Goal: Task Accomplishment & Management: Use online tool/utility

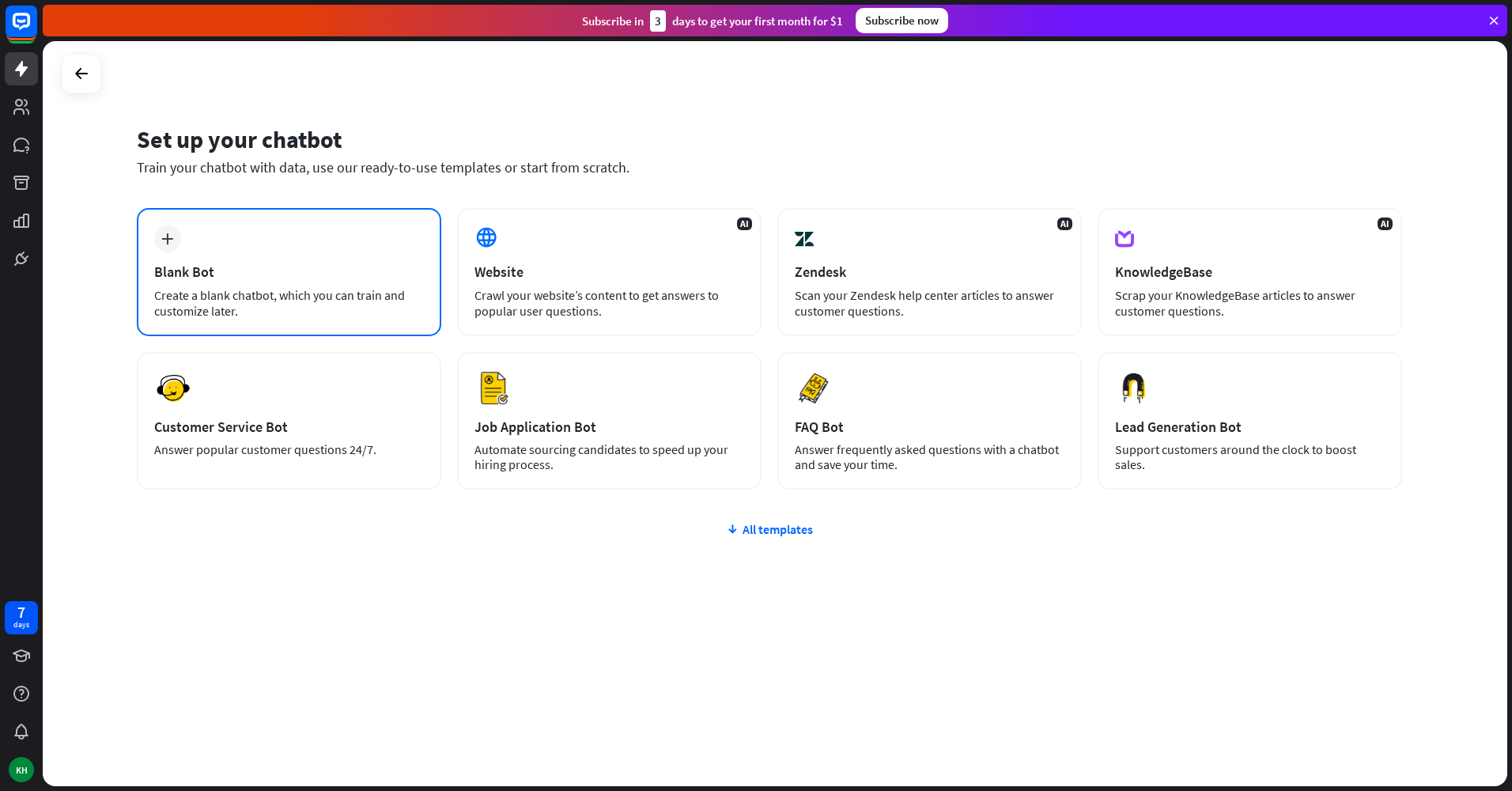
click at [251, 268] on div "Blank Bot" at bounding box center [290, 271] width 270 height 19
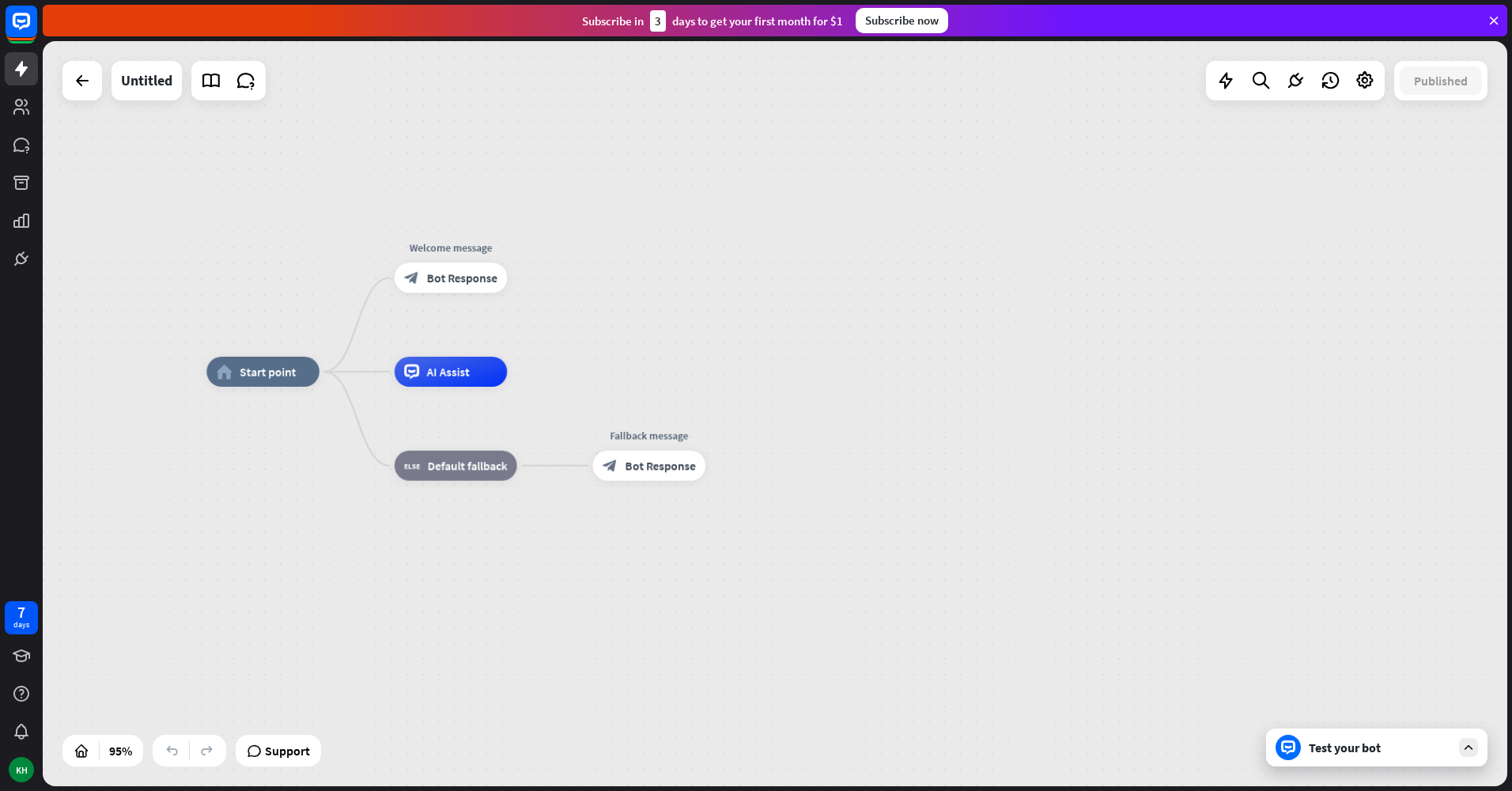
click at [1474, 753] on icon at bounding box center [1468, 747] width 15 height 15
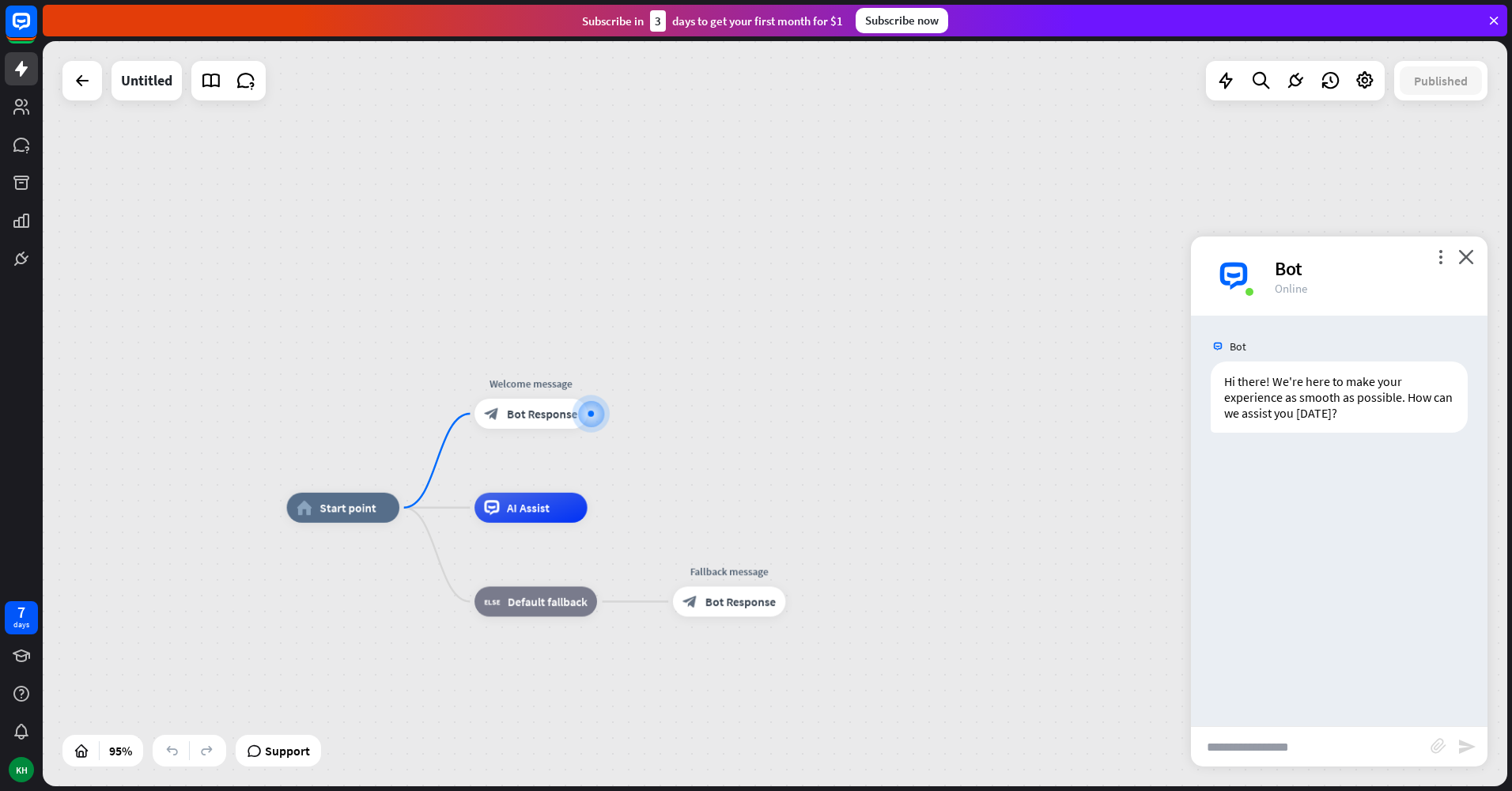
click at [1280, 753] on input "text" at bounding box center [1310, 747] width 240 height 39
type input "**********"
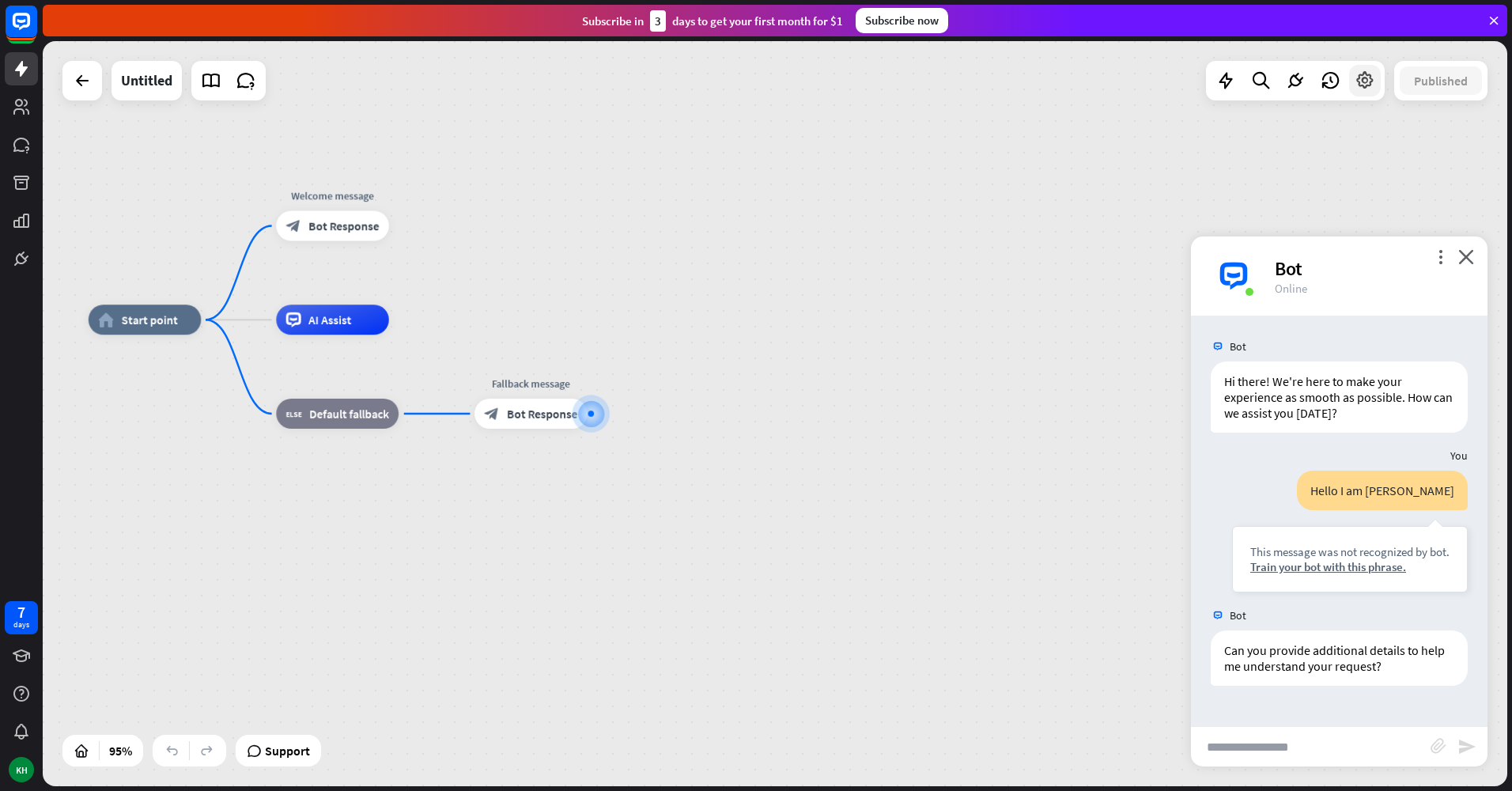
click at [1365, 80] on icon at bounding box center [1364, 80] width 21 height 21
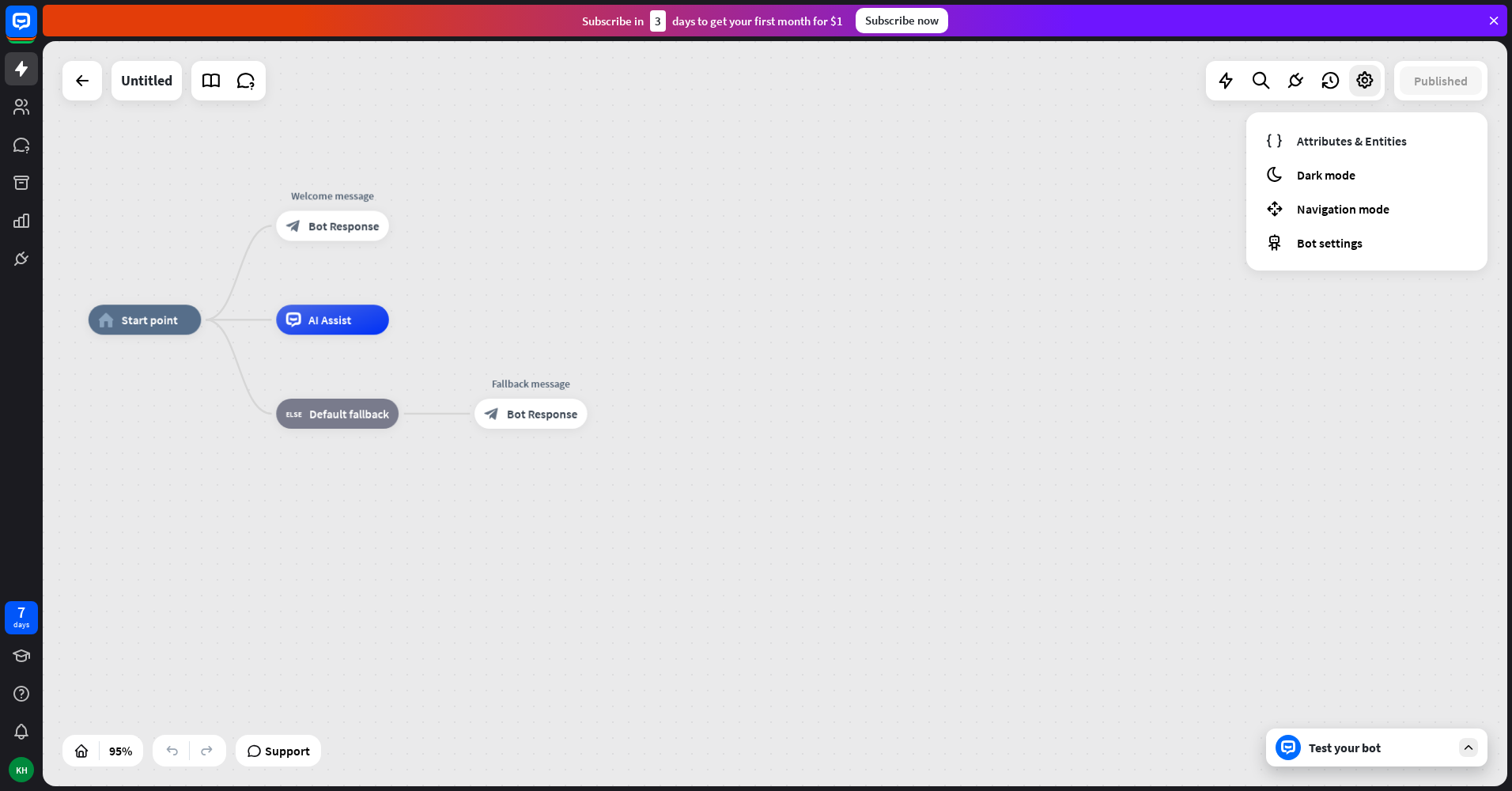
click at [1338, 190] on div "Attributes & Entities moon Dark mode Navigation mode Bot settings" at bounding box center [1367, 192] width 241 height 159
click at [1338, 179] on span "Dark mode" at bounding box center [1326, 175] width 59 height 16
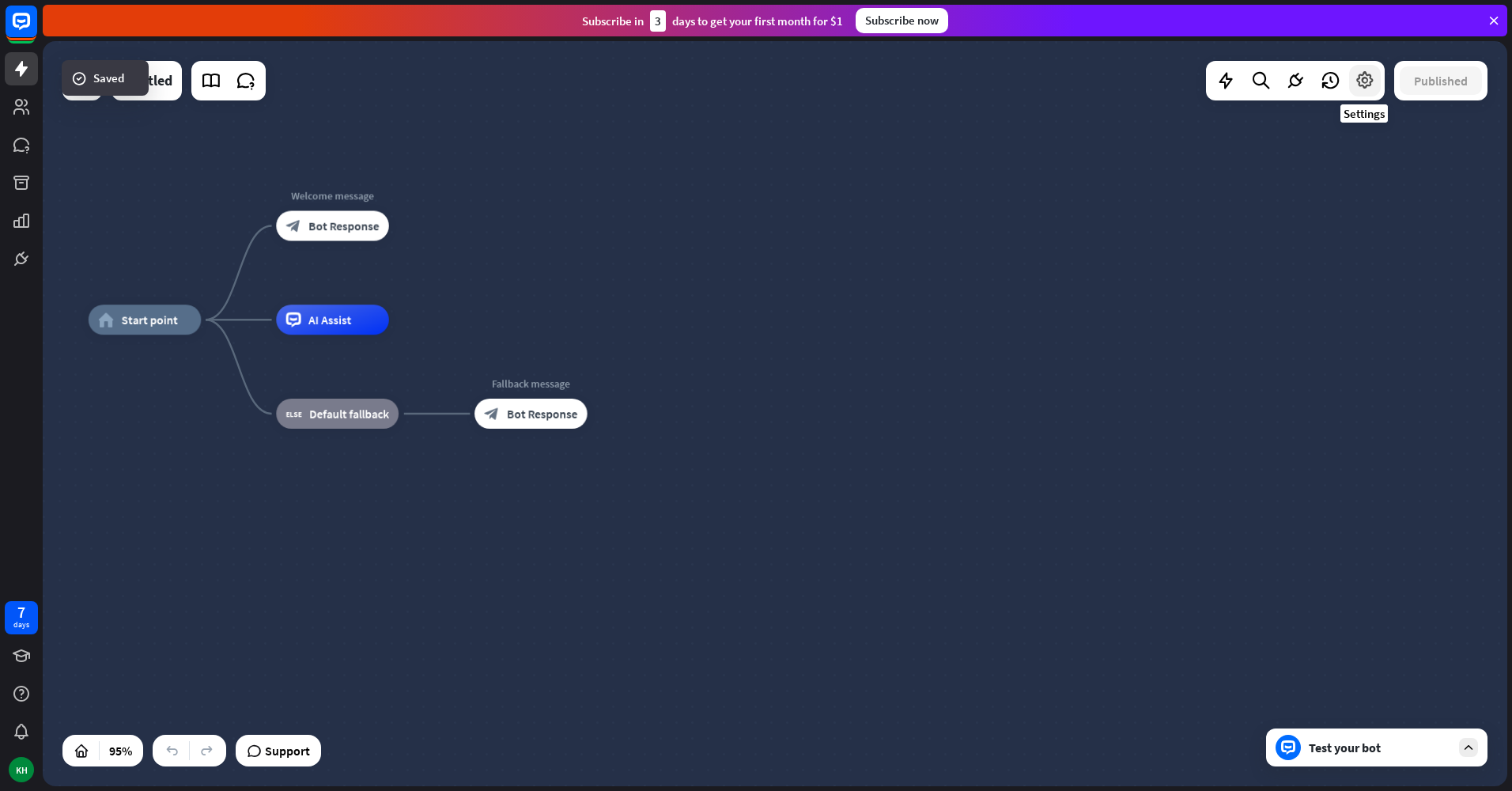
click at [1366, 88] on icon at bounding box center [1364, 80] width 21 height 21
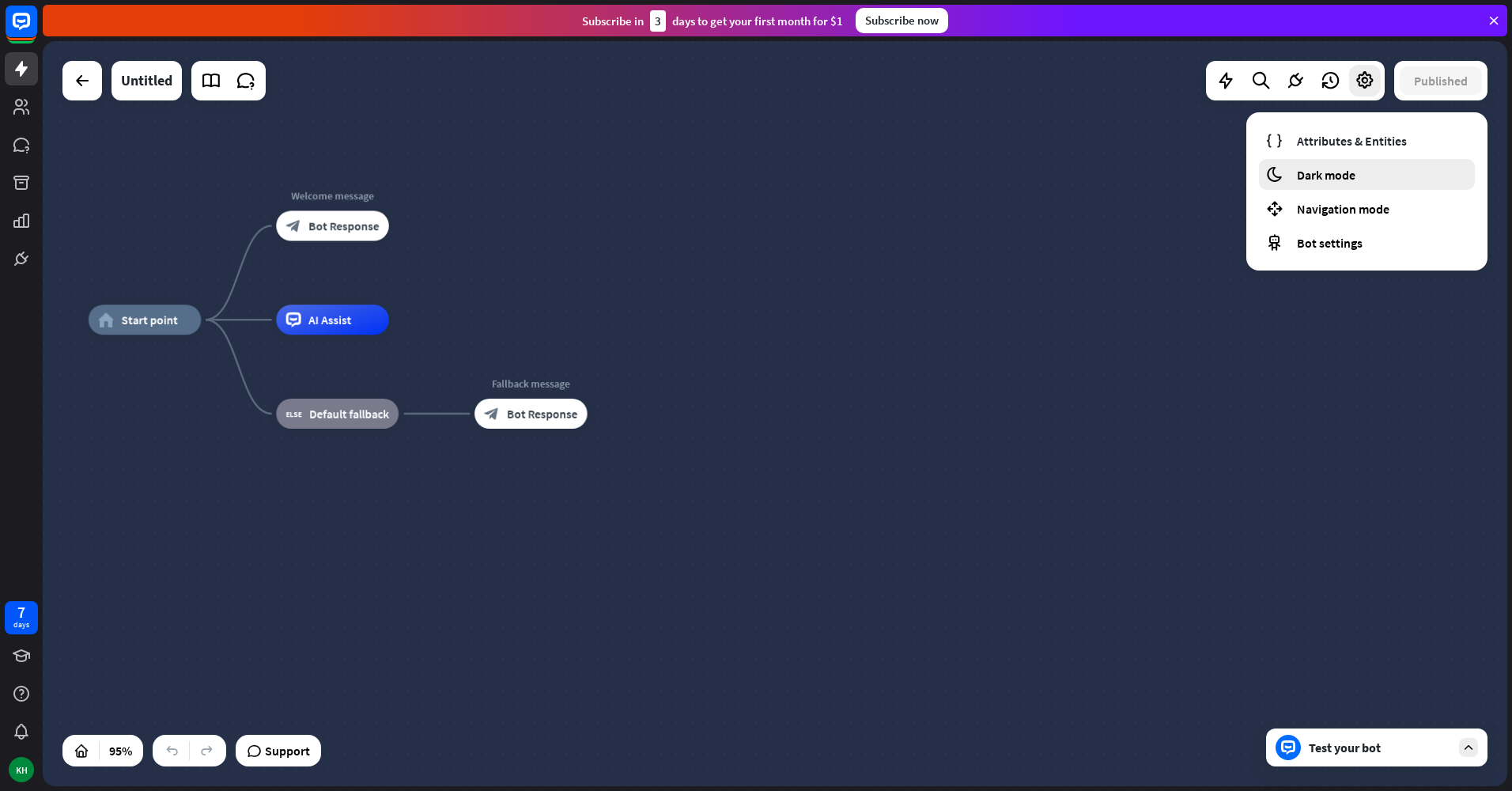
click at [1335, 168] on span "Dark mode" at bounding box center [1326, 175] width 59 height 16
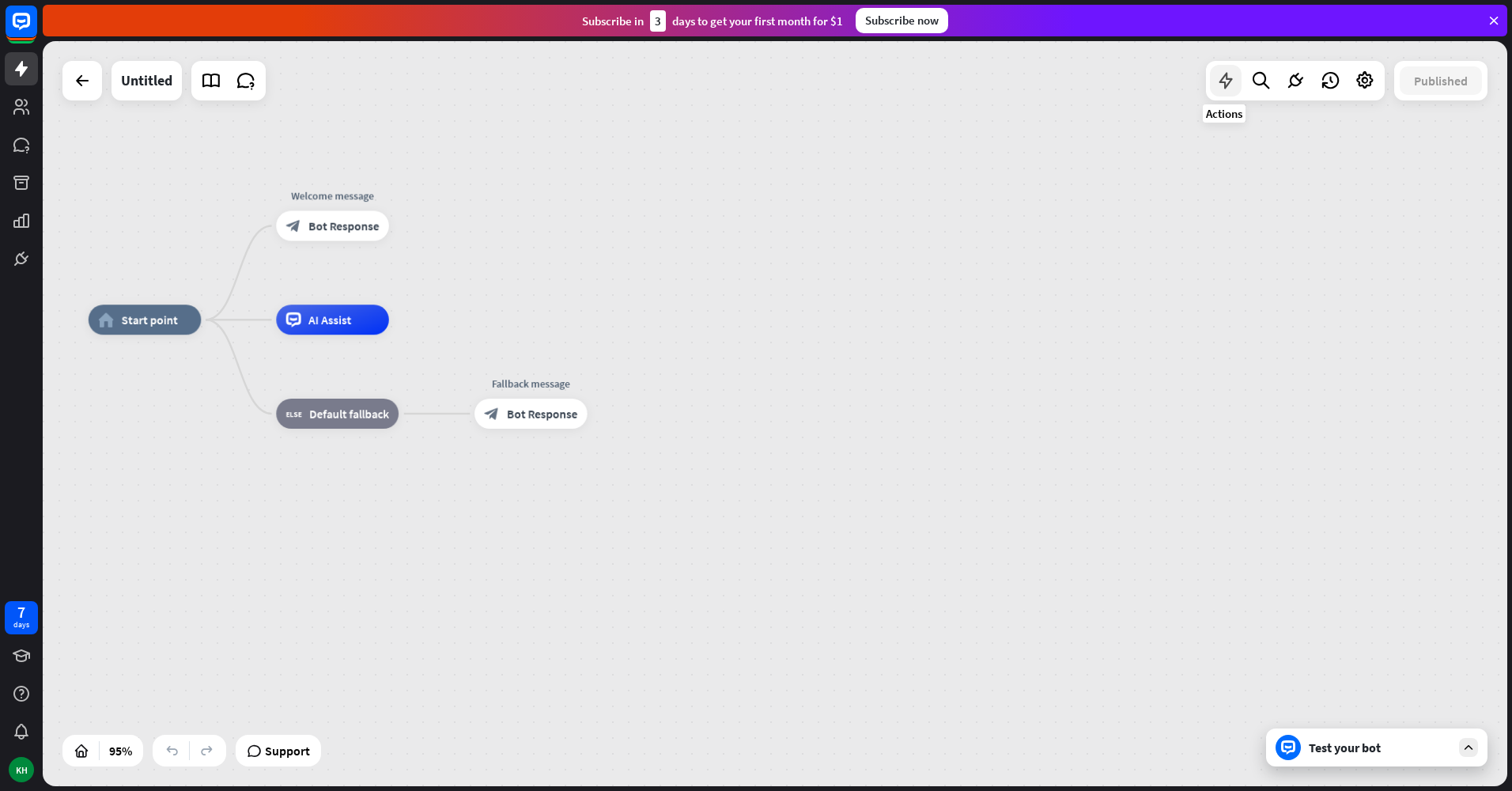
click at [1230, 85] on icon at bounding box center [1225, 80] width 21 height 21
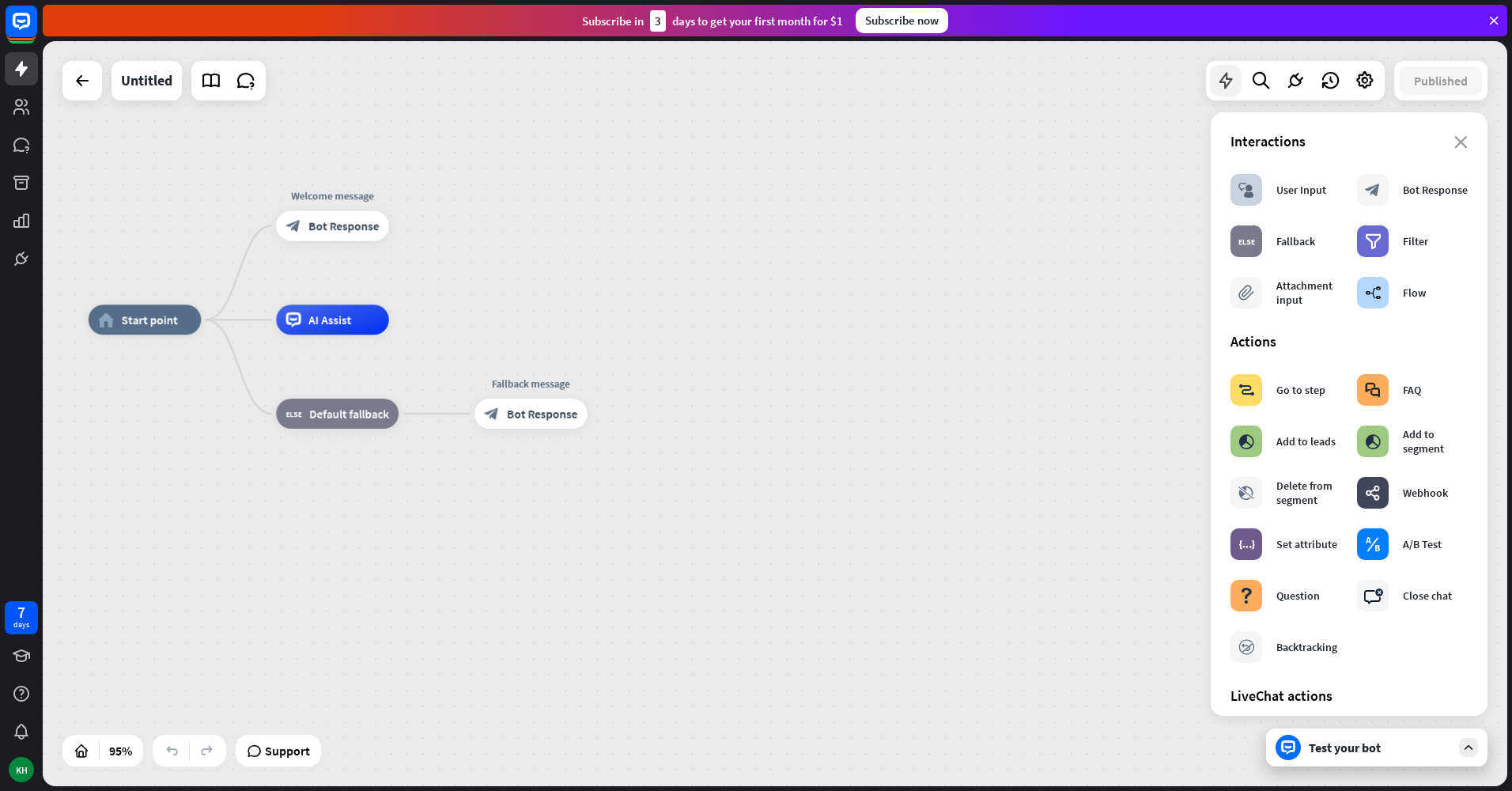
click at [1230, 85] on icon at bounding box center [1225, 80] width 21 height 21
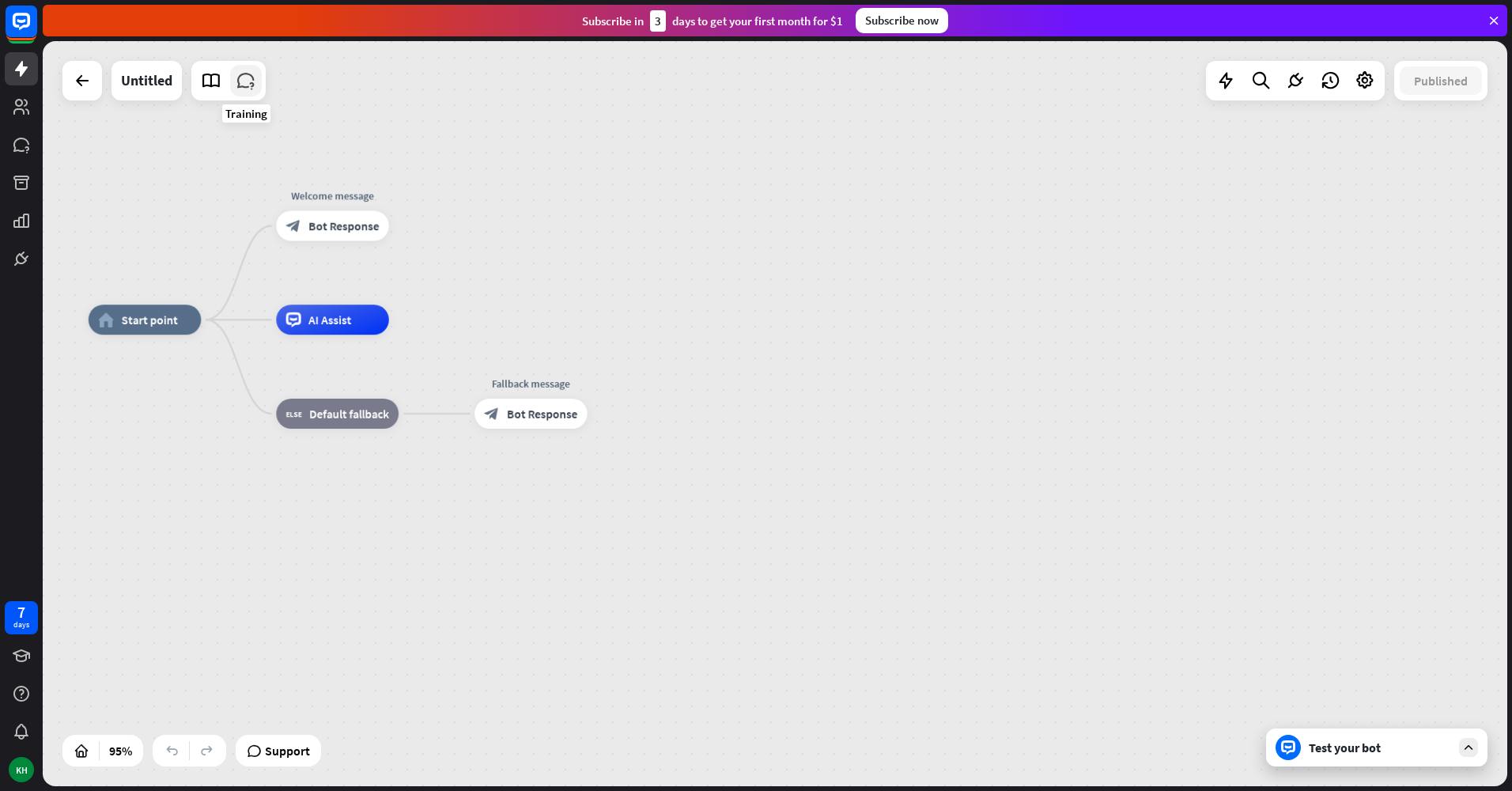
click at [244, 85] on icon at bounding box center [246, 80] width 21 height 21
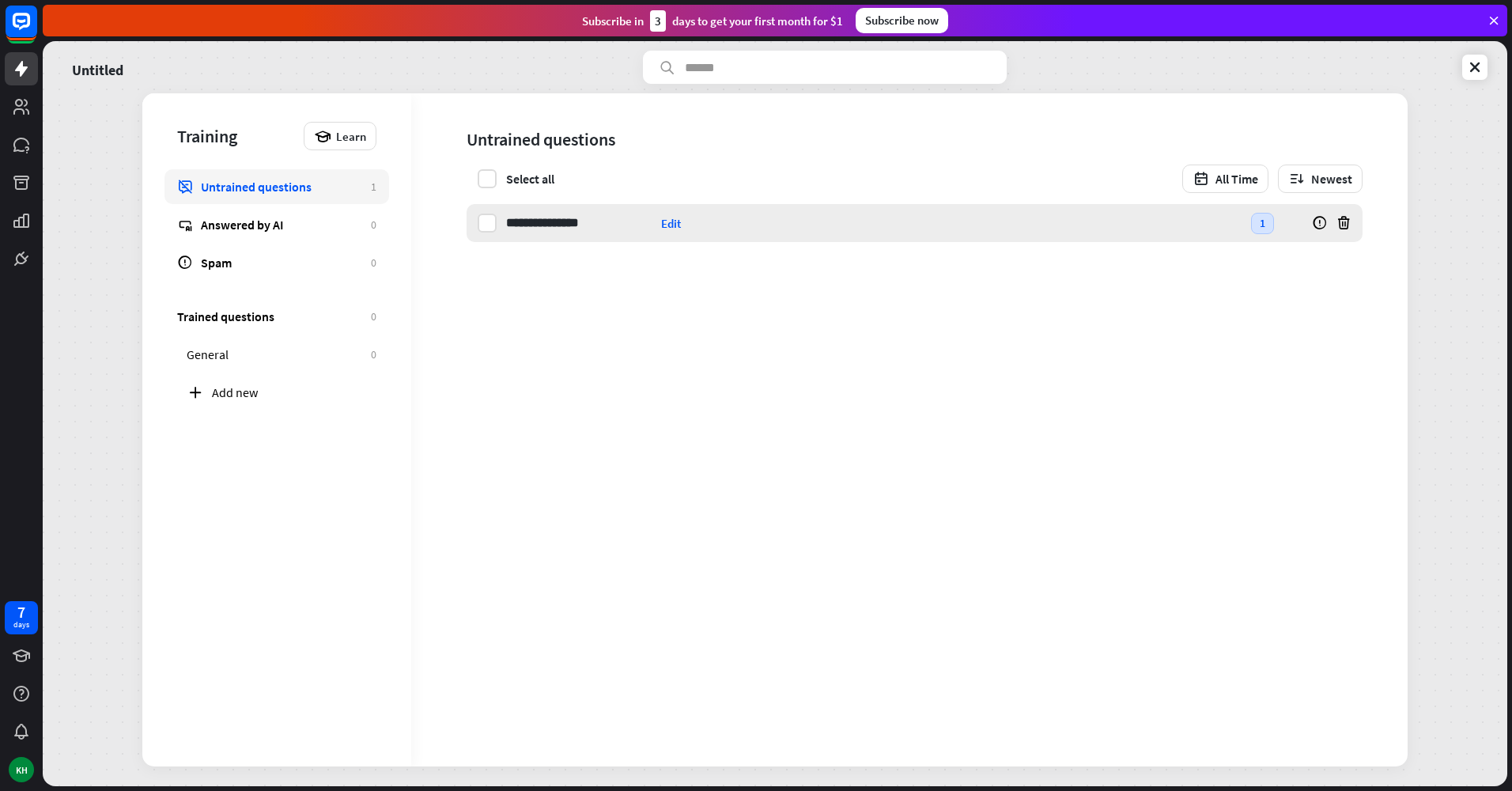
click at [478, 231] on div at bounding box center [481, 222] width 30 height 19
click at [487, 220] on label at bounding box center [486, 222] width 19 height 19
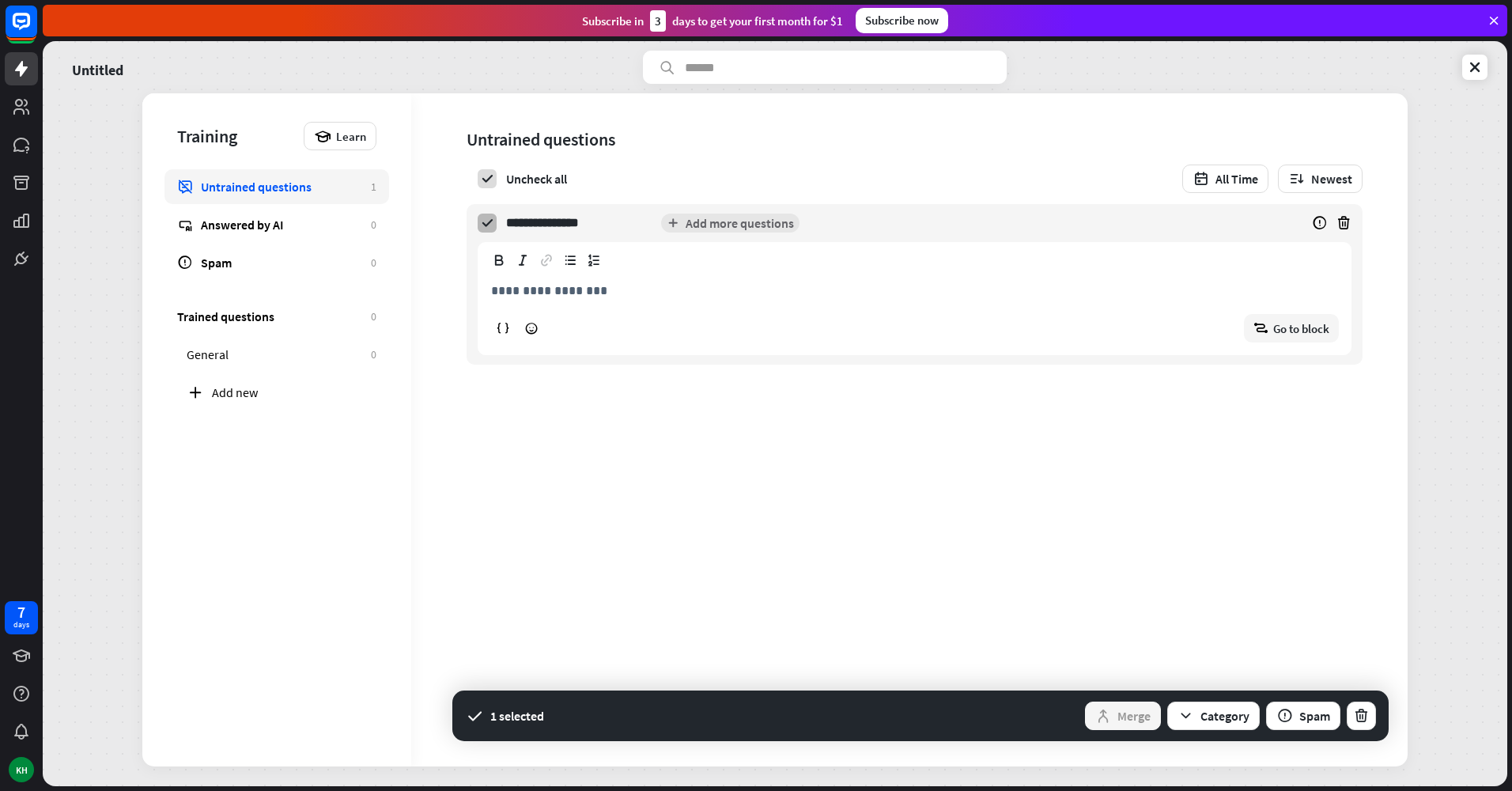
click at [487, 220] on icon at bounding box center [487, 223] width 15 height 15
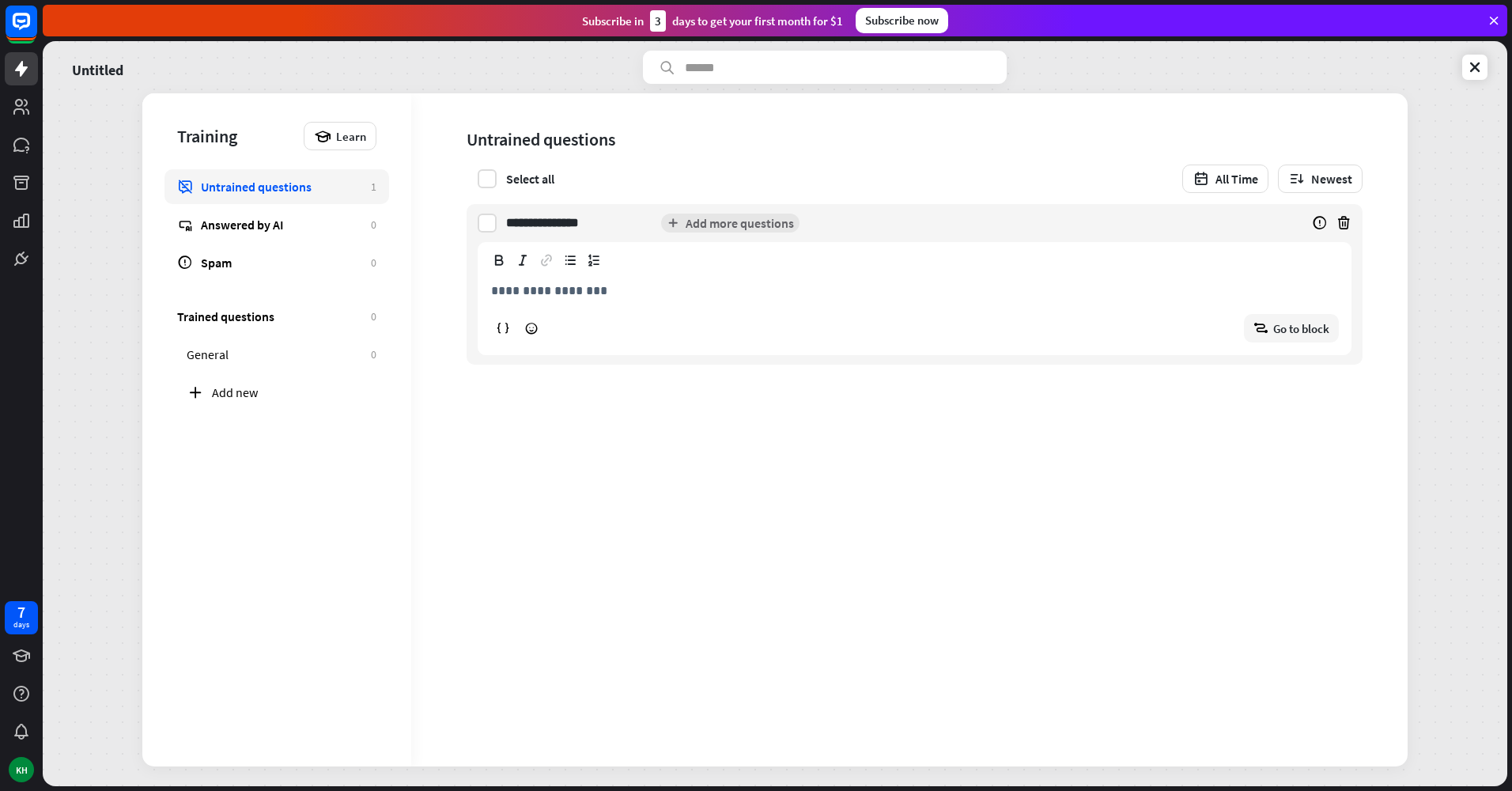
click at [529, 289] on p "**********" at bounding box center [915, 291] width 848 height 20
click at [489, 176] on label at bounding box center [486, 178] width 19 height 19
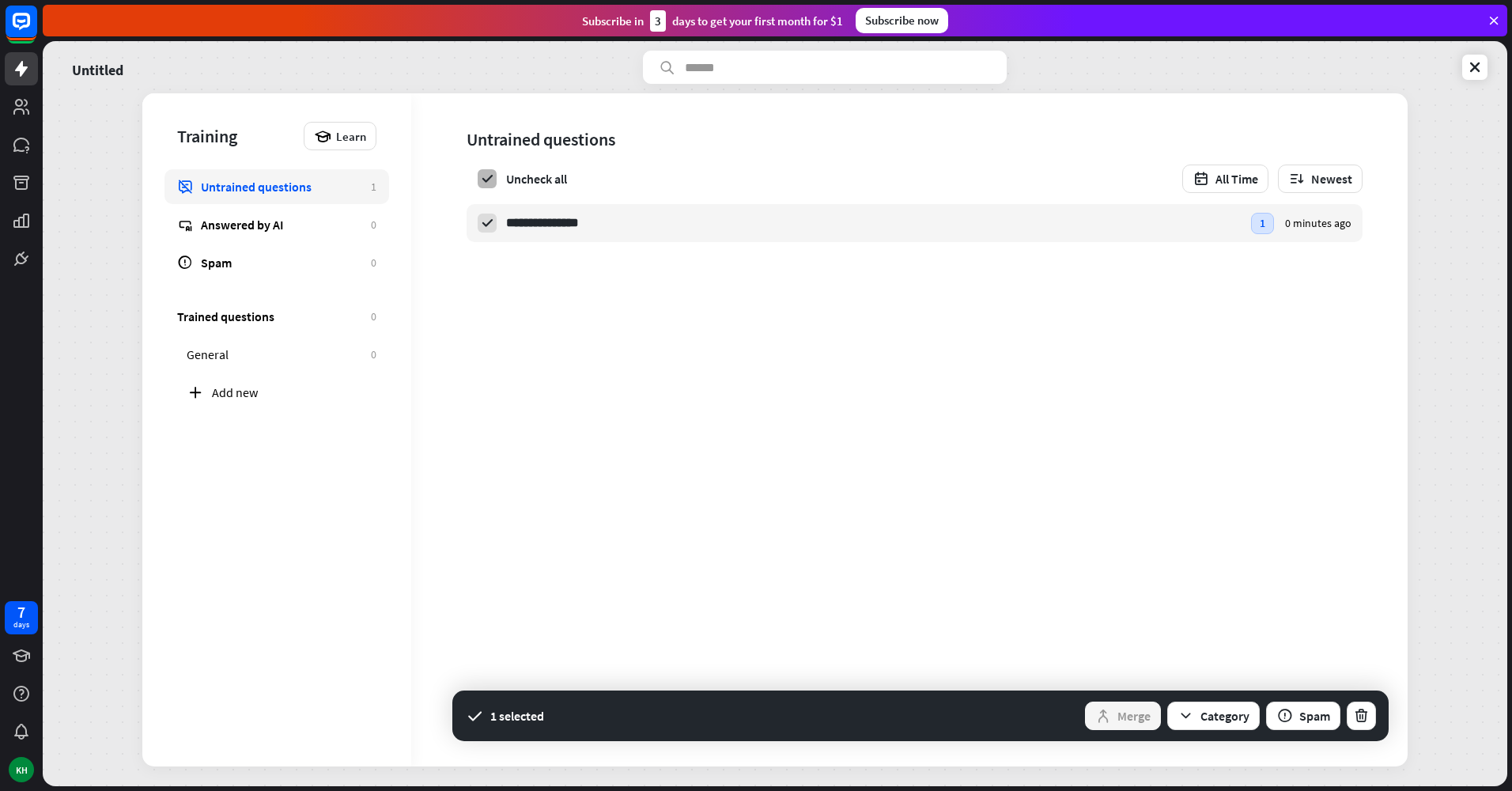
click at [489, 184] on icon at bounding box center [487, 178] width 15 height 15
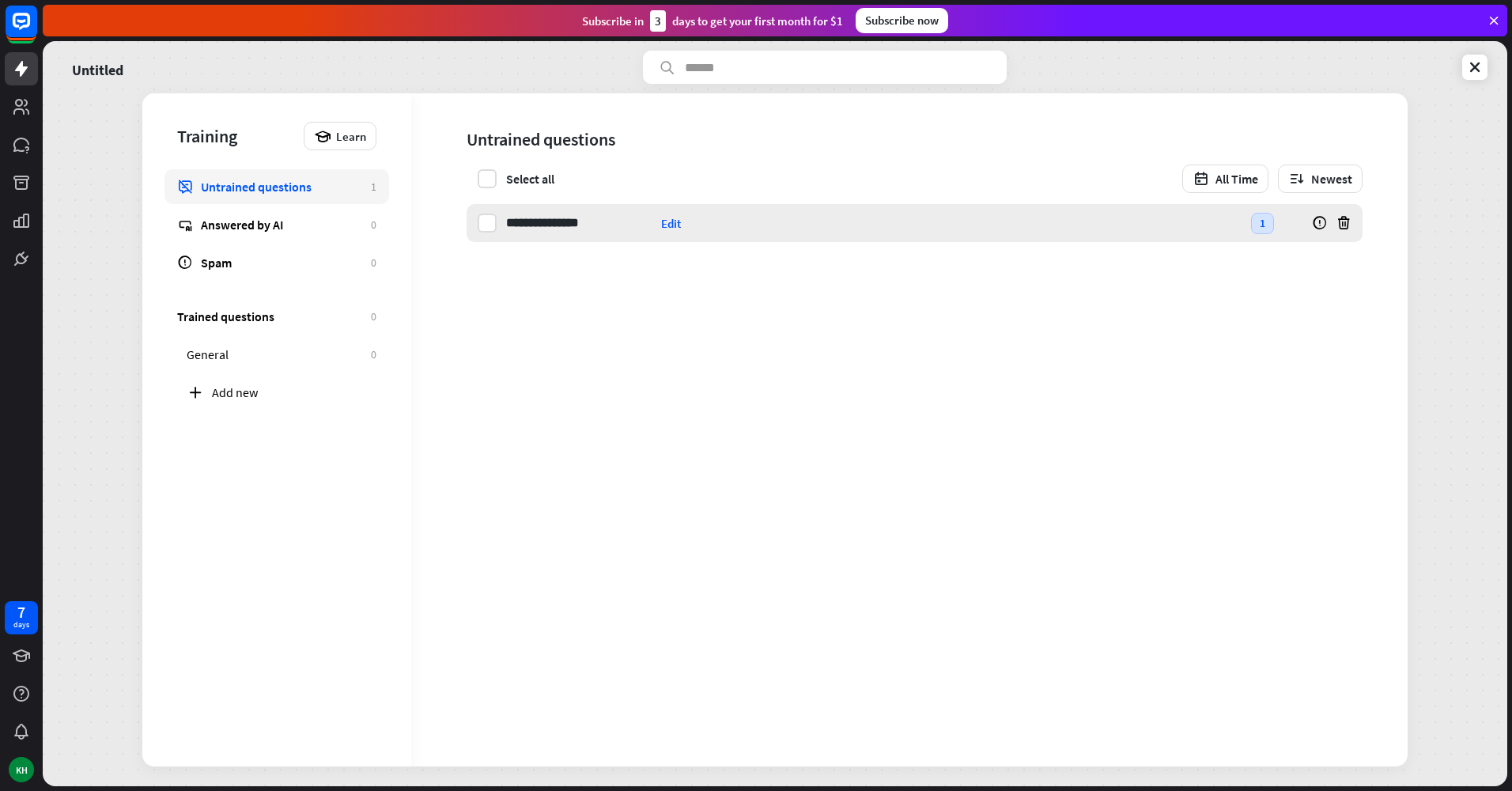
click at [662, 223] on div "Edit" at bounding box center [671, 223] width 20 height 15
click at [559, 217] on input "**********" at bounding box center [580, 223] width 149 height 38
click at [757, 322] on div "block_goto Go to block" at bounding box center [914, 328] width 848 height 28
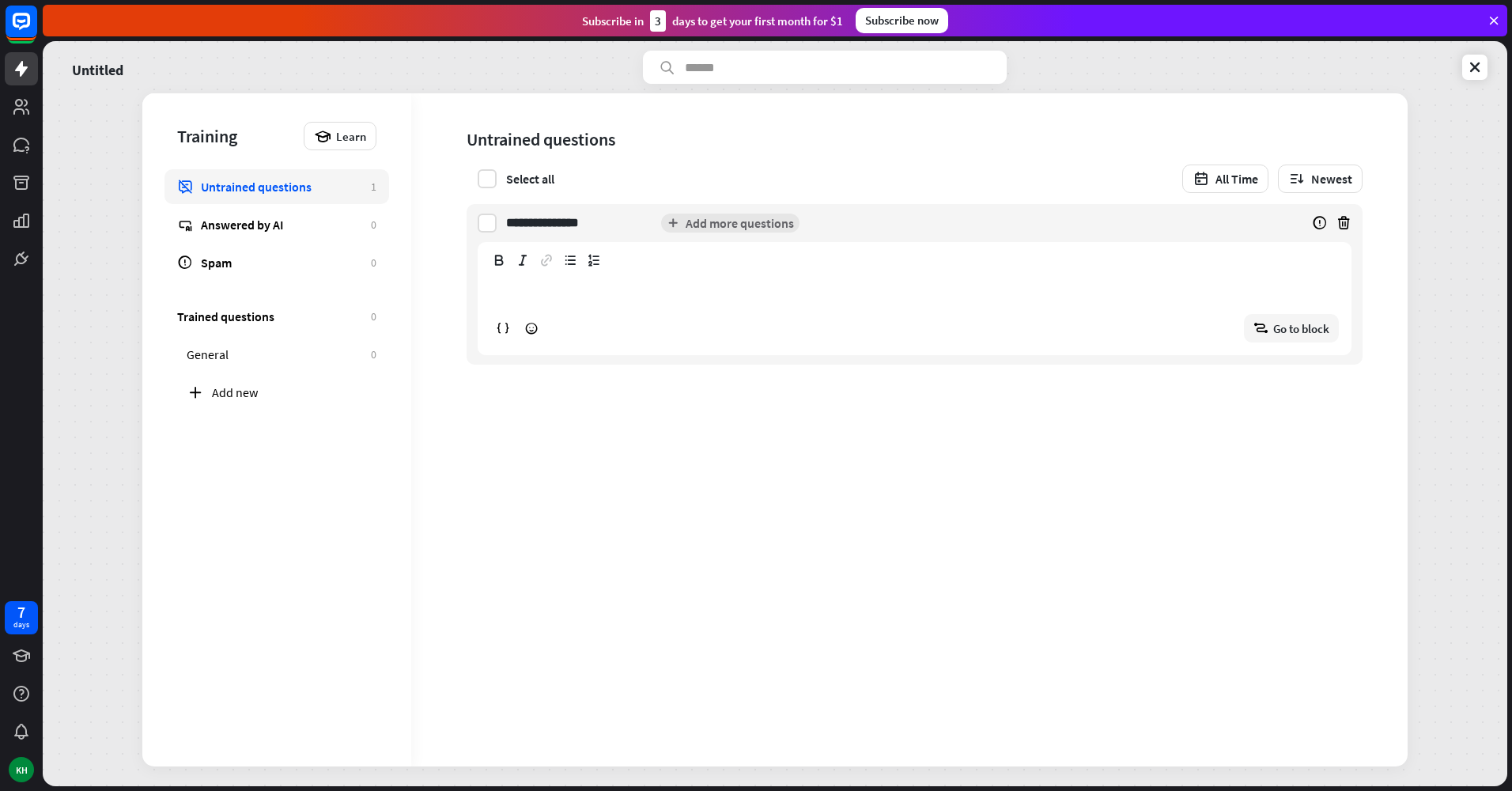
click at [746, 303] on div "**********" at bounding box center [914, 311] width 872 height 86
click at [758, 229] on div "**********" at bounding box center [885, 223] width 758 height 38
click at [537, 229] on input "**********" at bounding box center [580, 223] width 149 height 38
click at [580, 223] on input "**********" at bounding box center [580, 223] width 149 height 38
type input "**********"
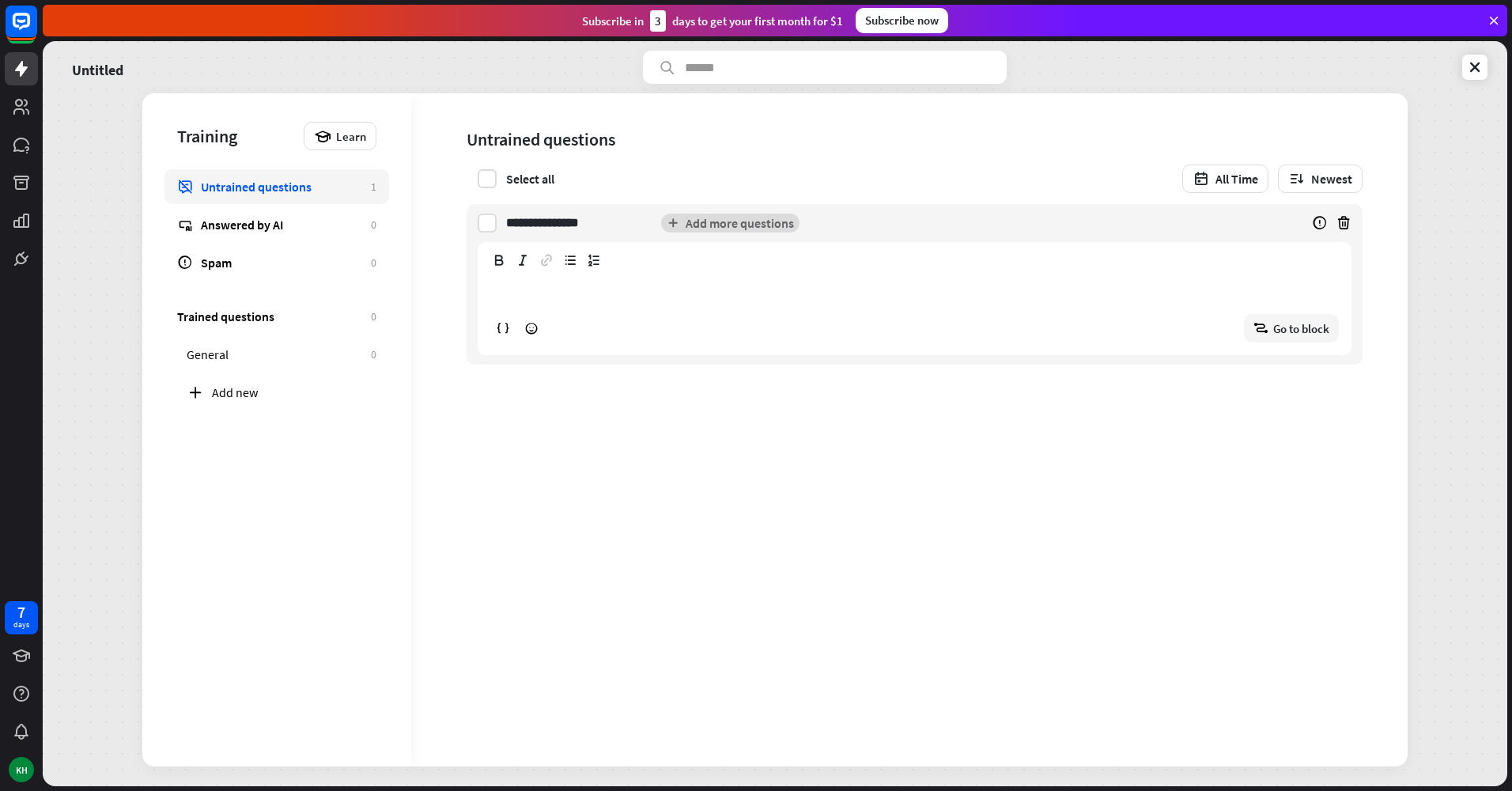
click at [719, 220] on button "Add more questions" at bounding box center [730, 222] width 138 height 19
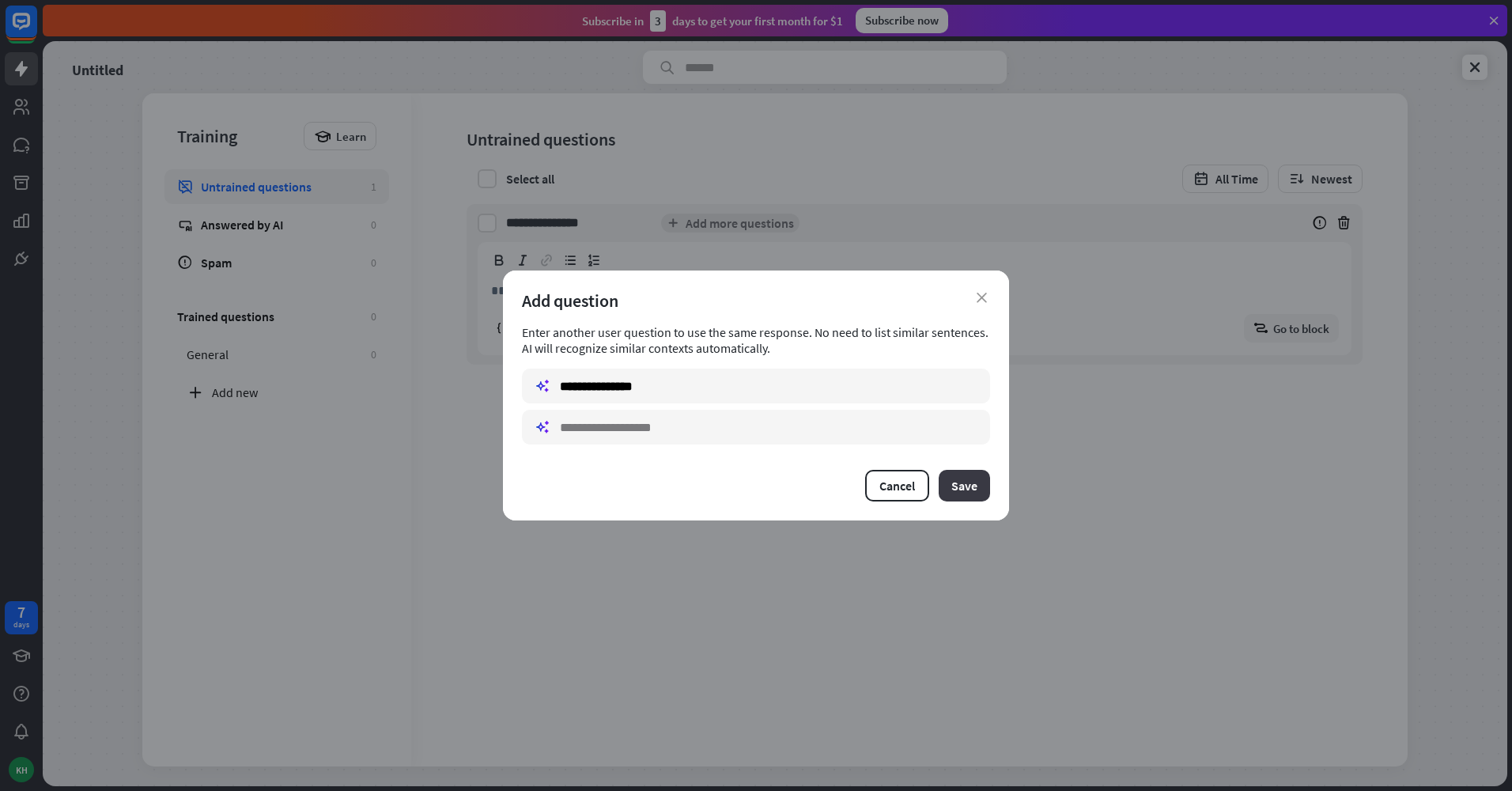
click at [957, 492] on button "Save" at bounding box center [964, 486] width 52 height 31
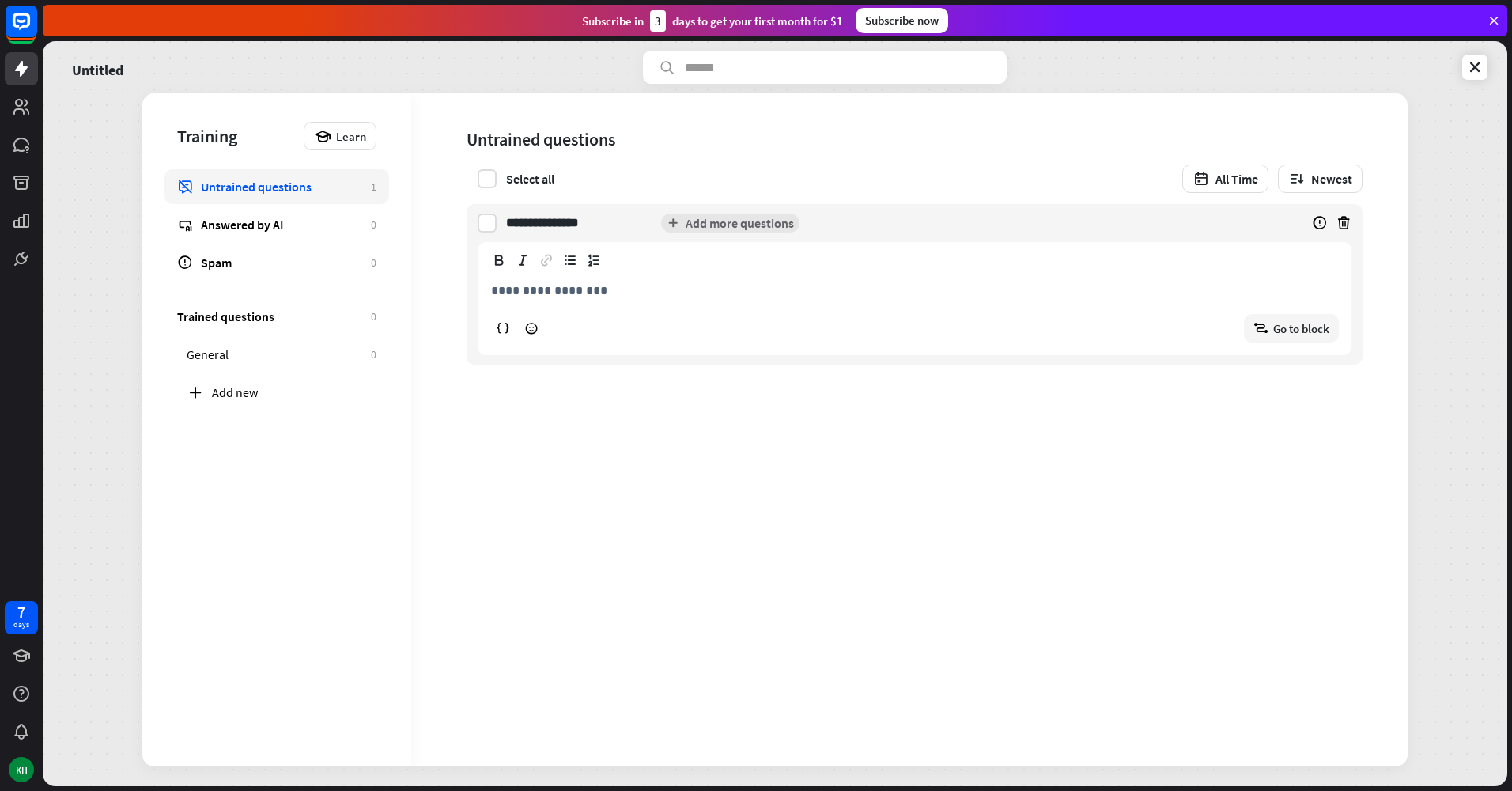
click at [1133, 229] on div "**********" at bounding box center [885, 223] width 758 height 38
click at [1118, 226] on div "**********" at bounding box center [874, 223] width 736 height 38
click at [216, 390] on div "Add new" at bounding box center [295, 393] width 164 height 16
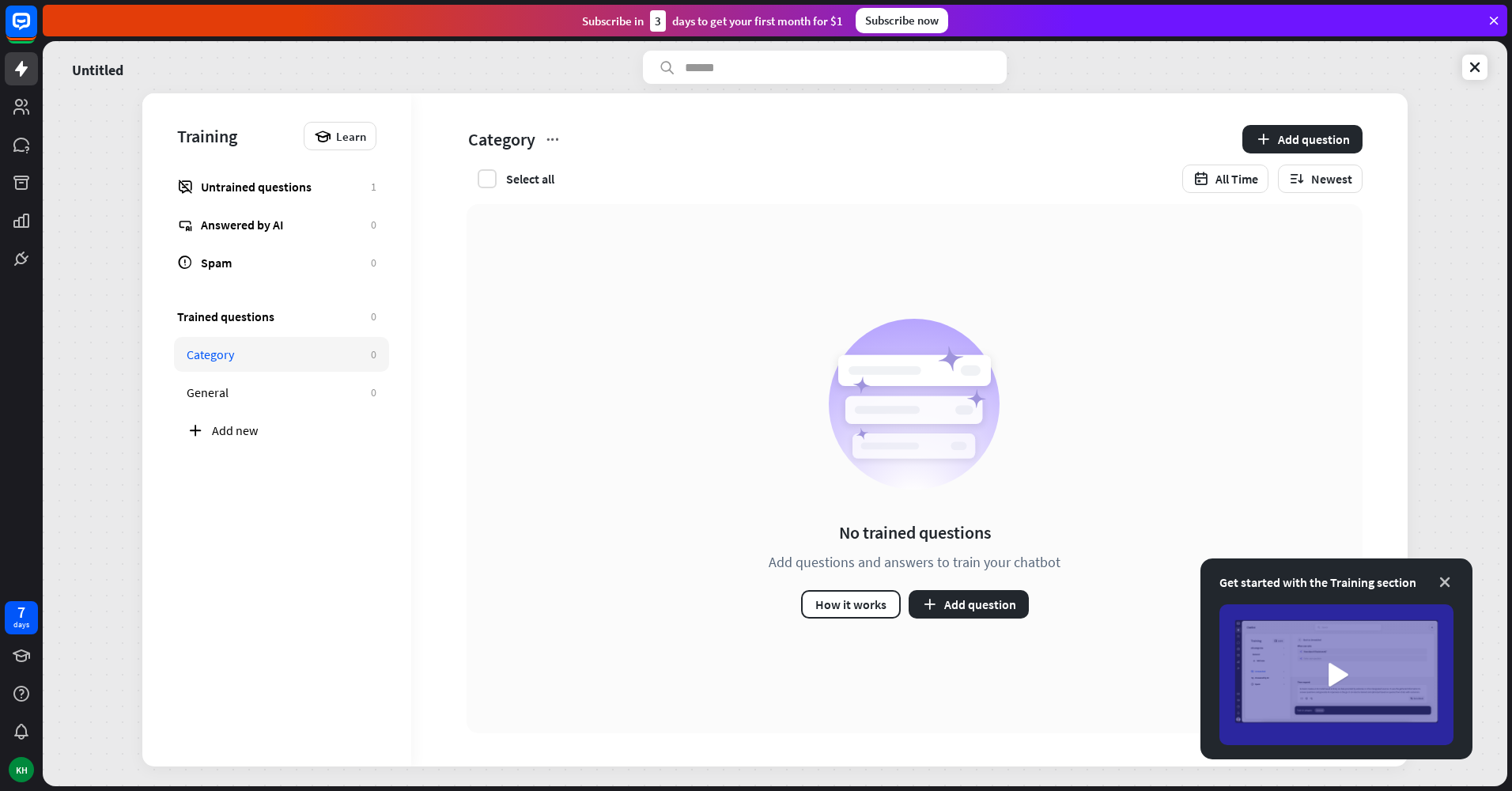
click at [1447, 580] on icon at bounding box center [1444, 582] width 16 height 16
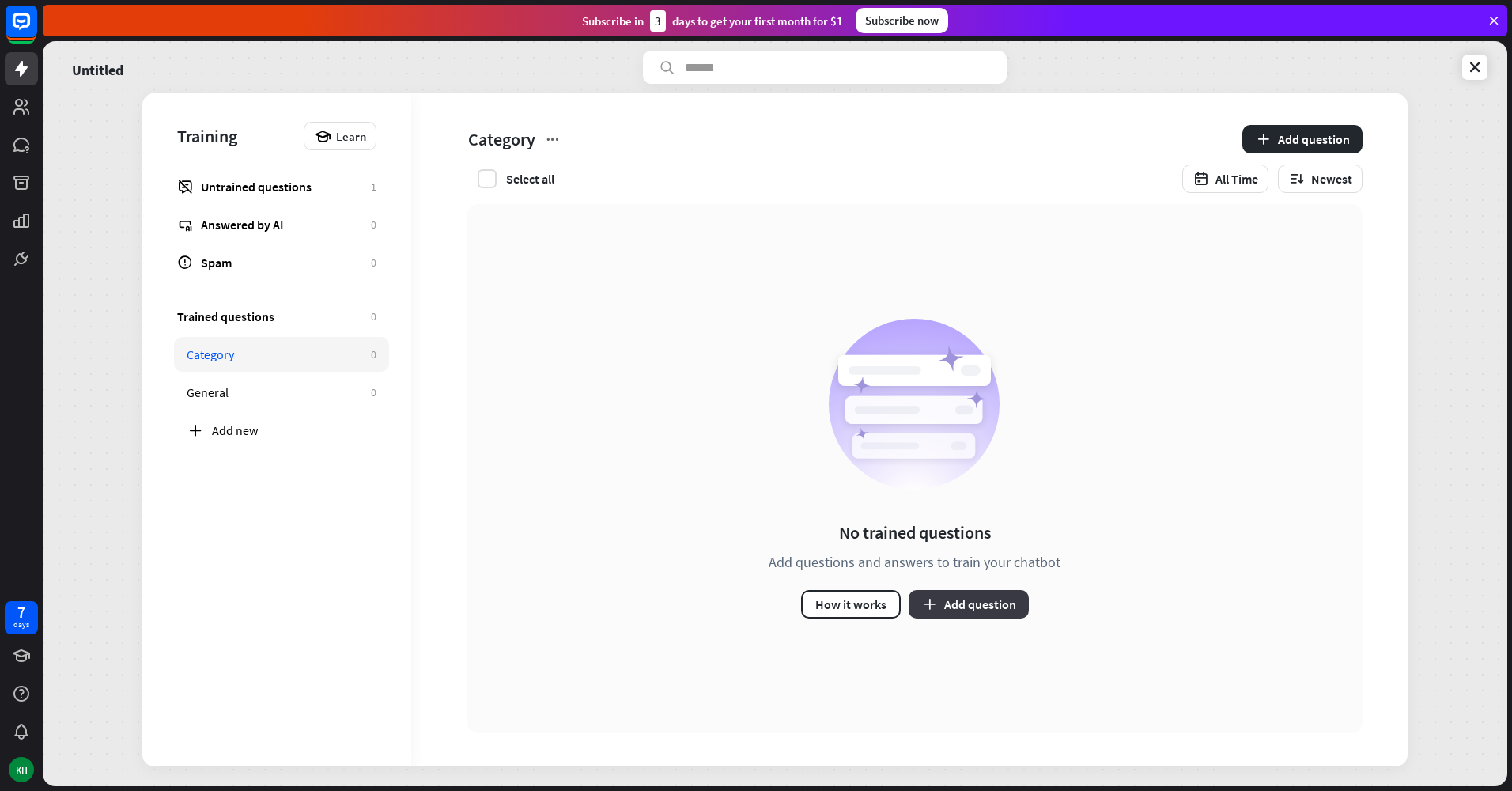
click at [960, 608] on button "Add question" at bounding box center [969, 604] width 120 height 28
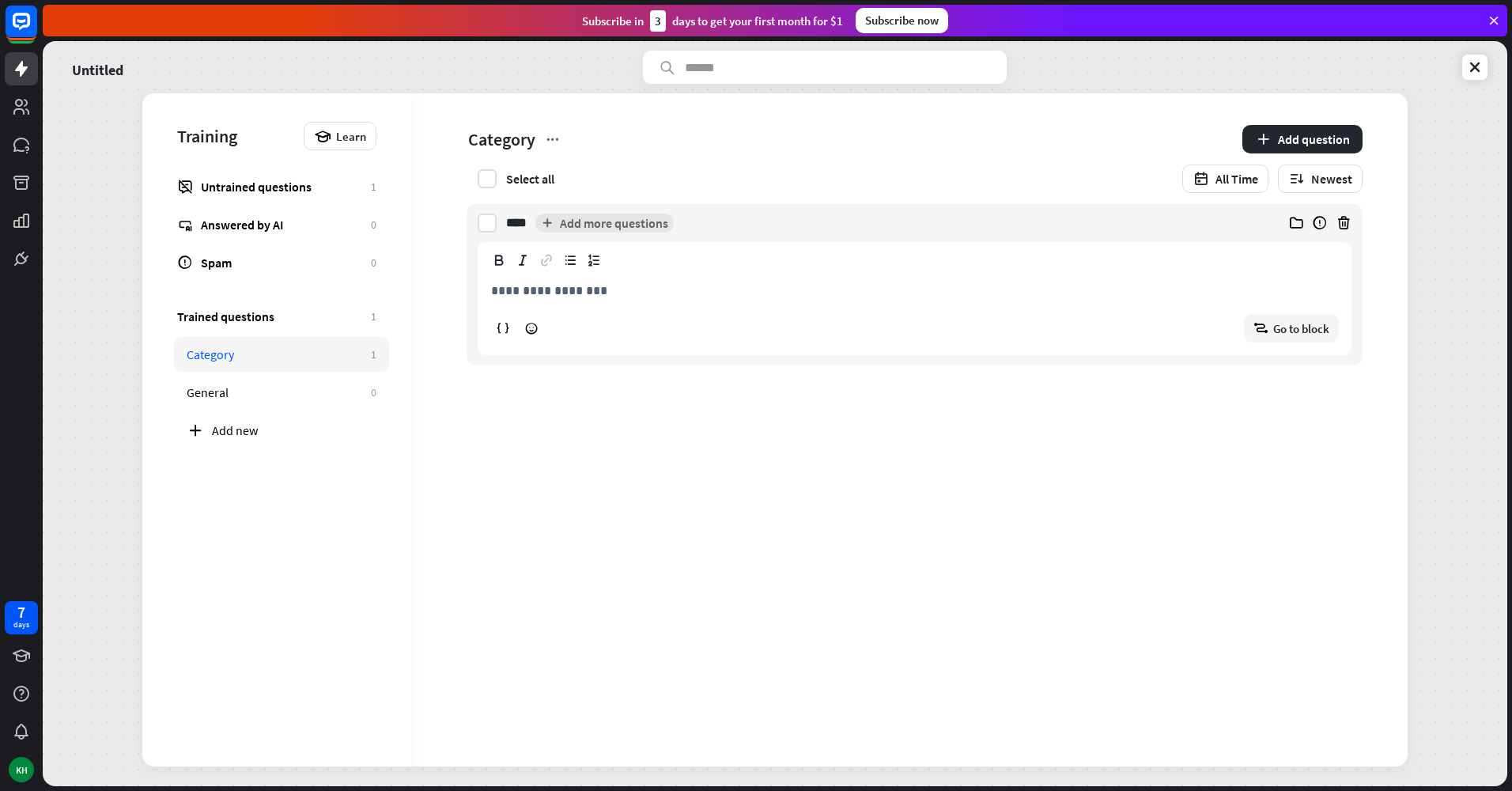
type input "****"
click at [1297, 139] on button "Add question" at bounding box center [1303, 139] width 120 height 28
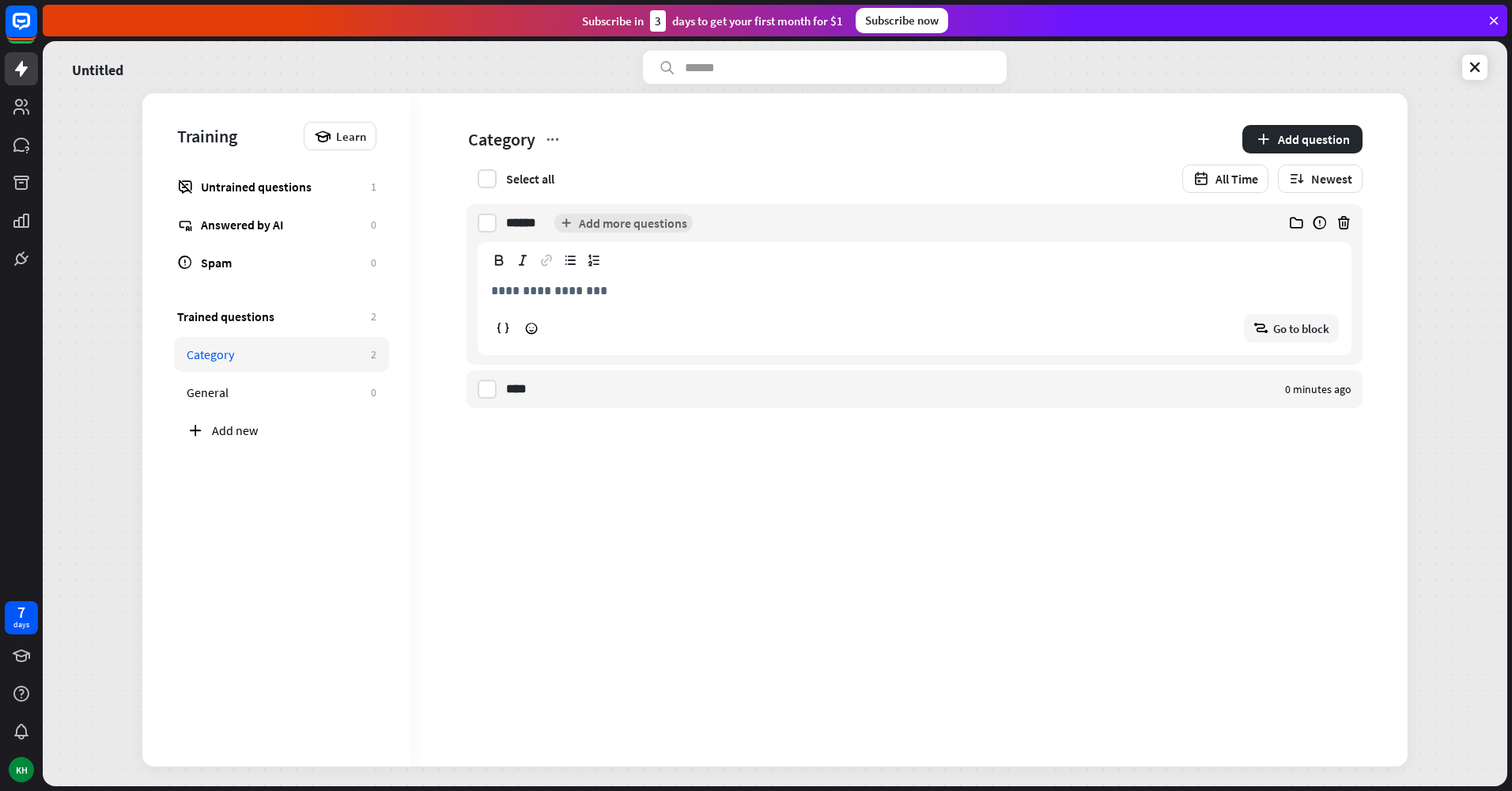
type input "******"
click at [905, 223] on div "****** Demioo Add more questions" at bounding box center [885, 223] width 758 height 38
click at [260, 192] on div "Untrained questions" at bounding box center [282, 187] width 162 height 16
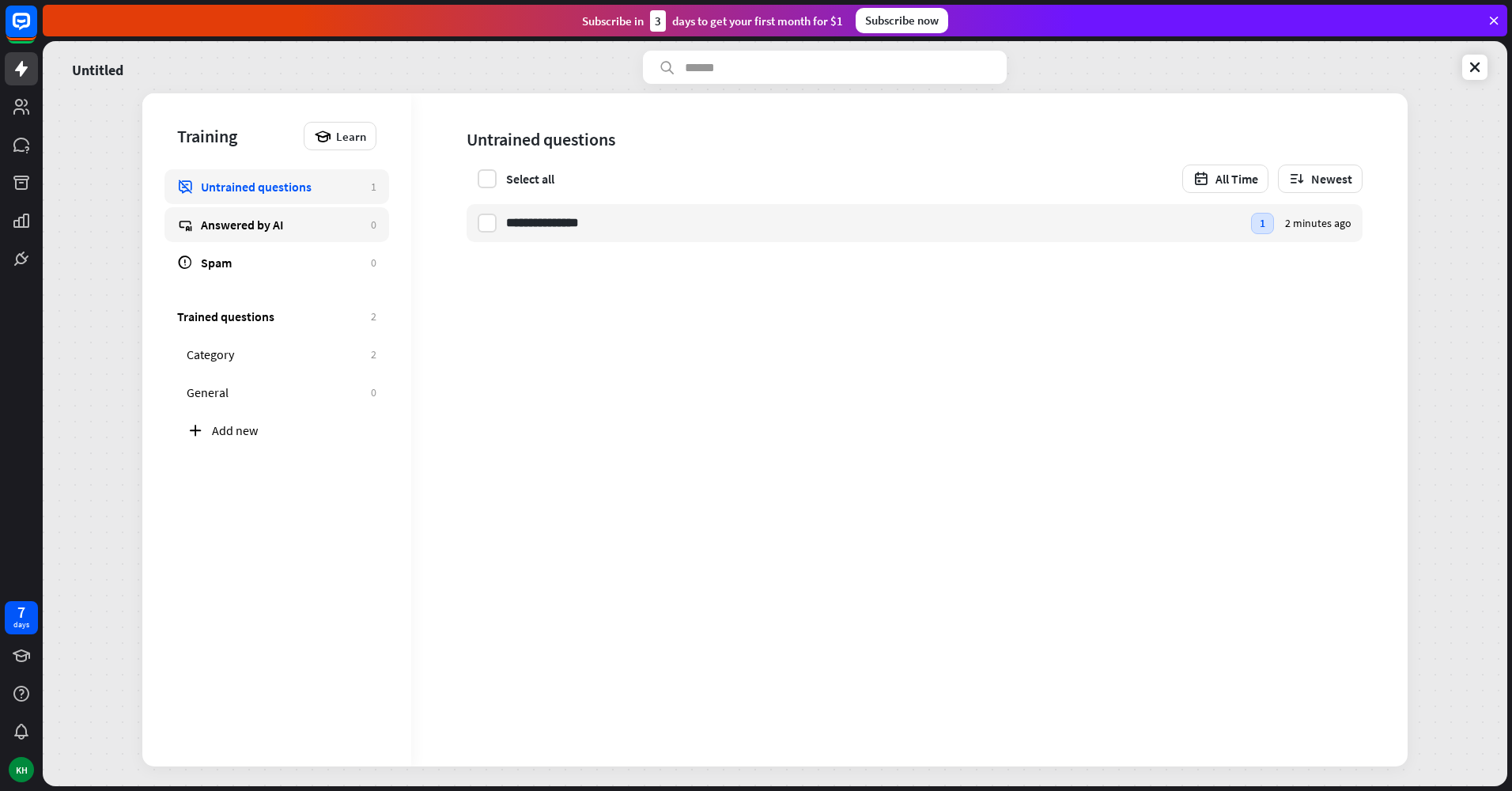
click at [298, 226] on div "Answered by AI" at bounding box center [282, 224] width 162 height 16
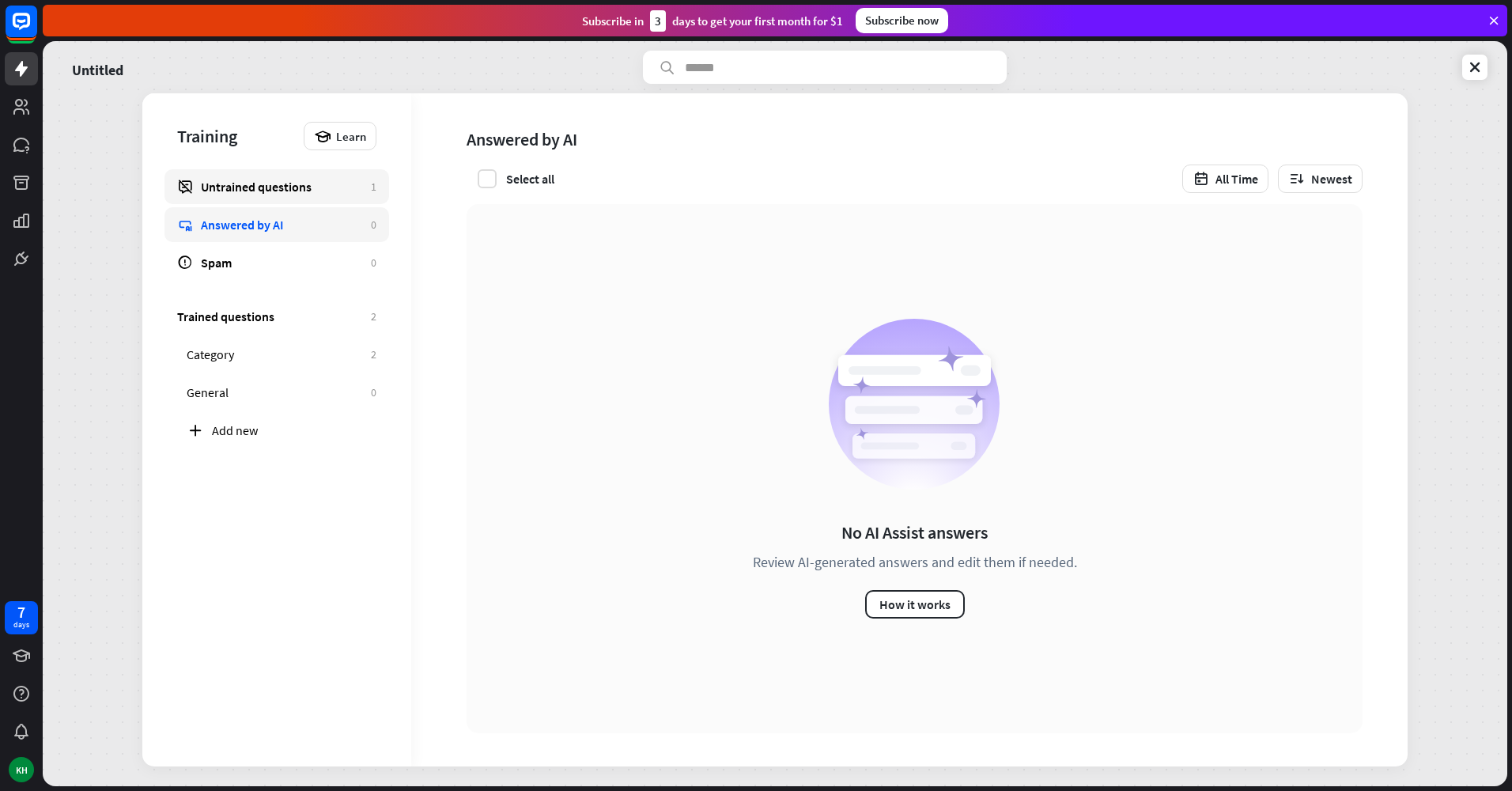
click at [311, 200] on link "Untrained questions 1" at bounding box center [277, 187] width 225 height 35
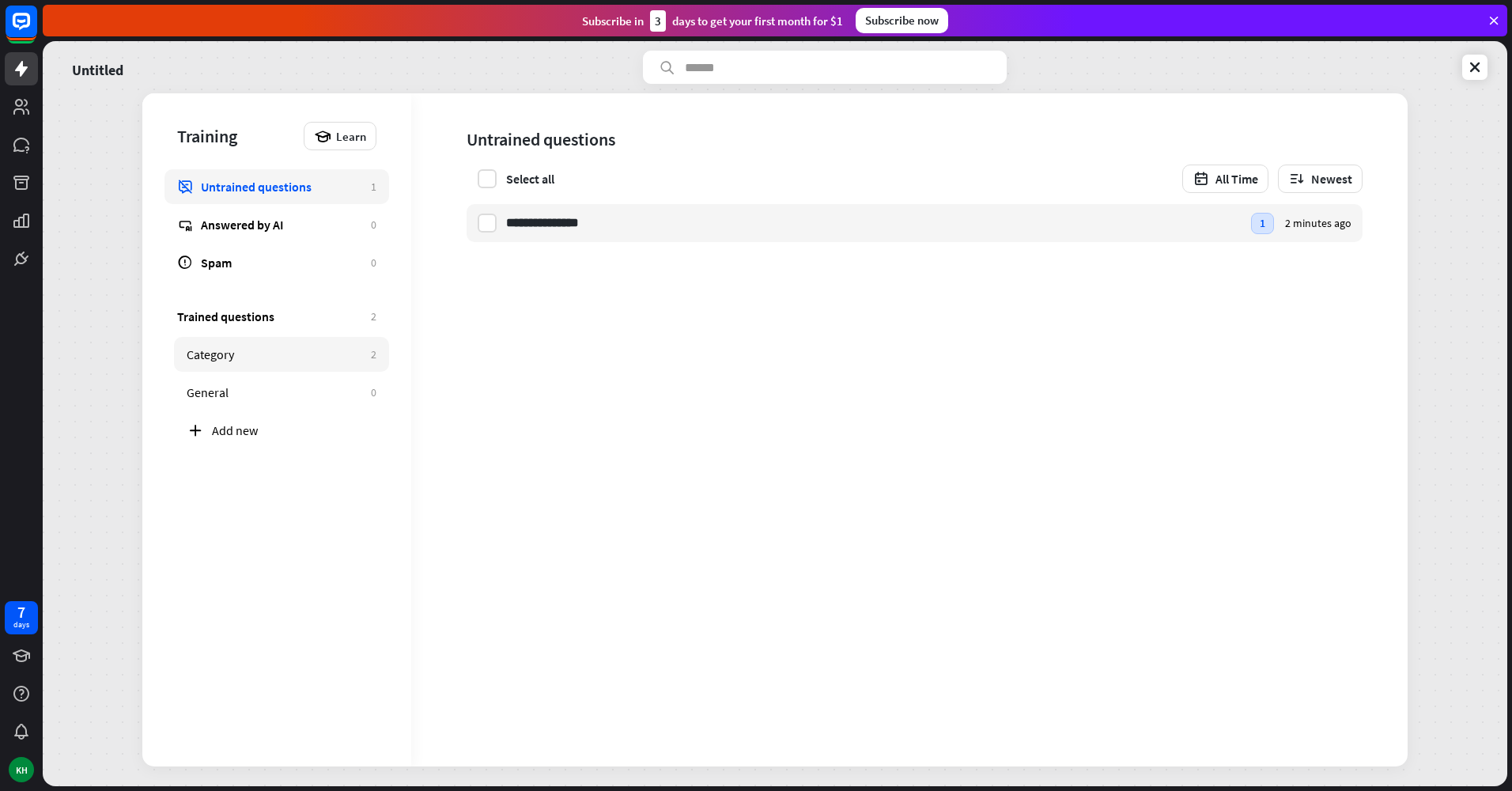
click at [294, 356] on div "Category" at bounding box center [275, 354] width 176 height 16
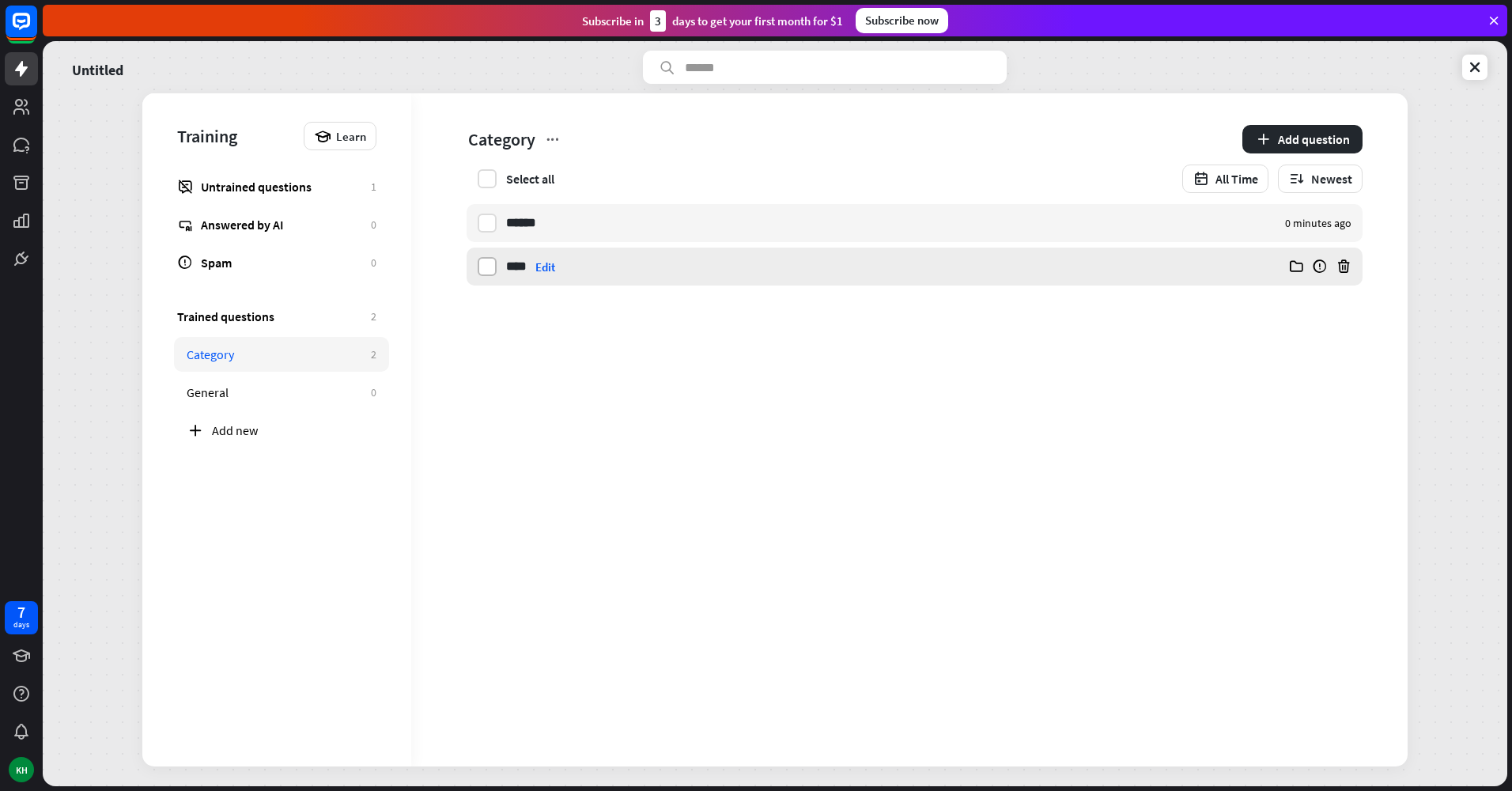
click at [492, 267] on label at bounding box center [486, 266] width 19 height 19
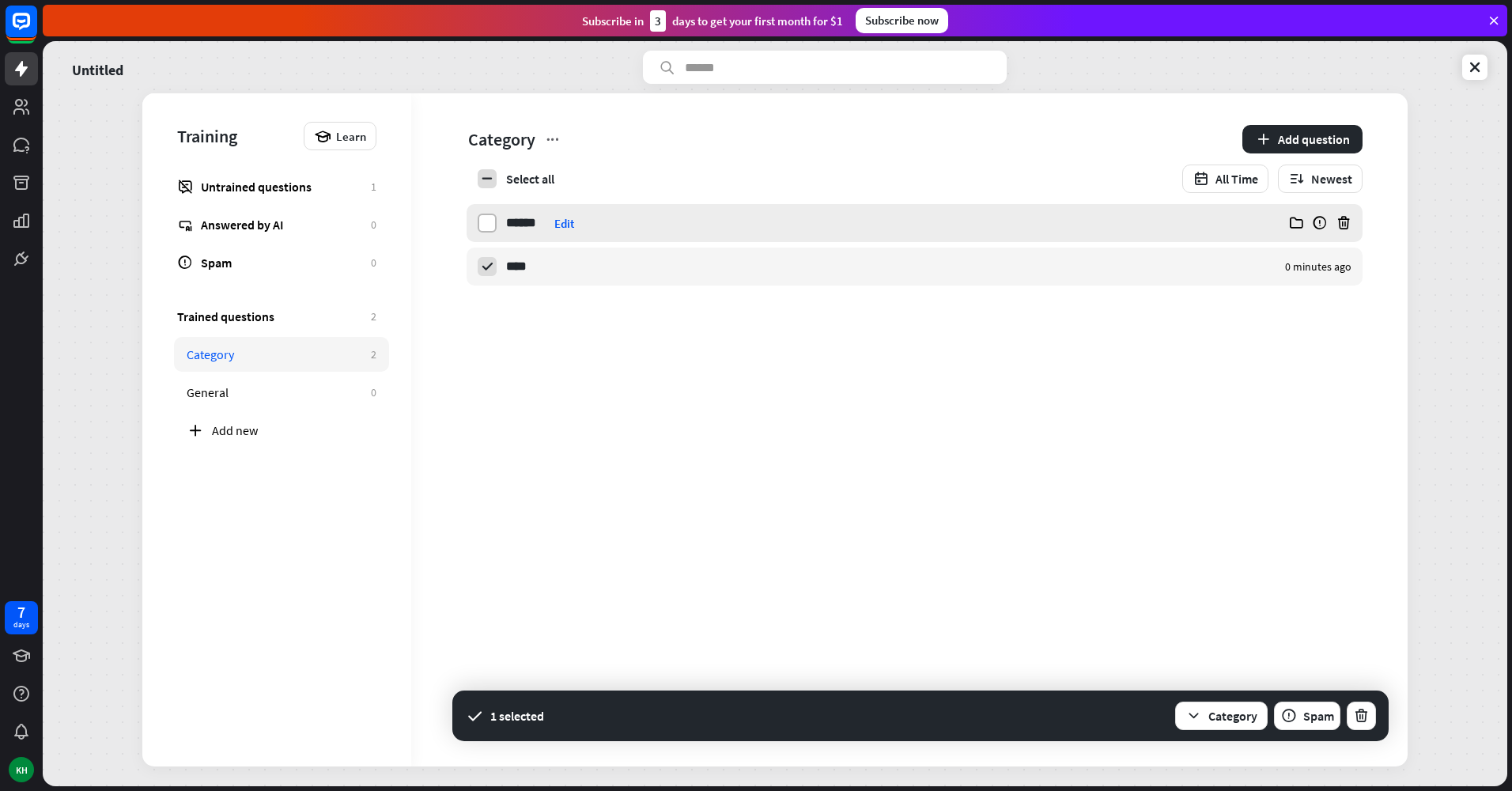
click at [493, 220] on label at bounding box center [486, 222] width 19 height 19
click at [493, 220] on icon at bounding box center [487, 223] width 15 height 15
click at [493, 220] on label at bounding box center [486, 222] width 19 height 19
click at [1237, 712] on button "Category" at bounding box center [1221, 716] width 93 height 28
click at [1198, 665] on div "General" at bounding box center [1194, 673] width 38 height 31
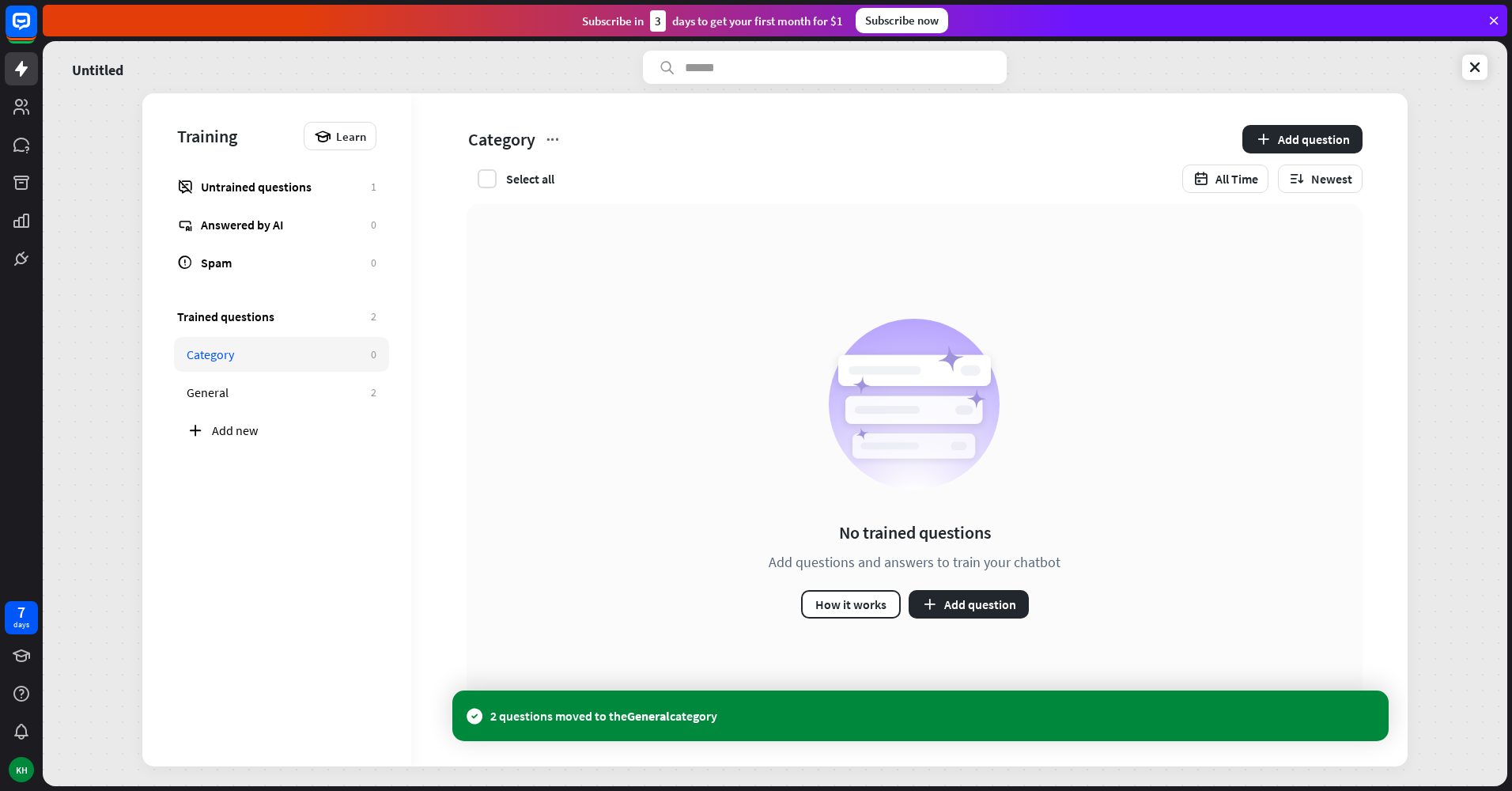
click at [587, 333] on div "No trained questions Add questions and answers to train your chatbot How it wor…" at bounding box center [915, 469] width 896 height 530
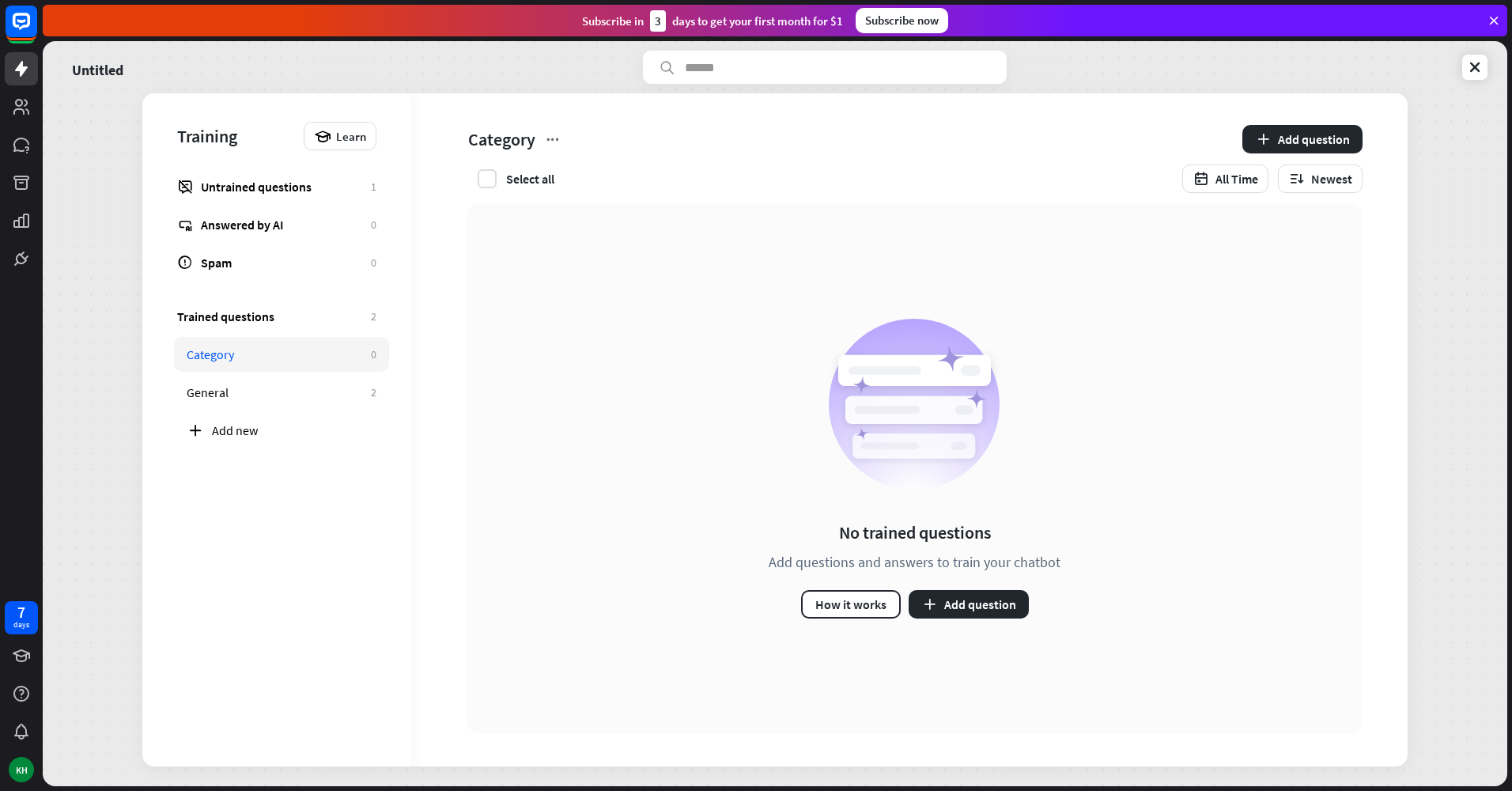
click at [277, 352] on div "Category" at bounding box center [275, 354] width 176 height 16
click at [550, 139] on icon at bounding box center [553, 139] width 16 height 16
click at [591, 180] on div "Rename" at bounding box center [587, 178] width 63 height 31
click at [579, 215] on div "No trained questions Add questions and answers to train your chatbot How it wor…" at bounding box center [915, 469] width 896 height 530
click at [270, 393] on div "General" at bounding box center [275, 393] width 176 height 16
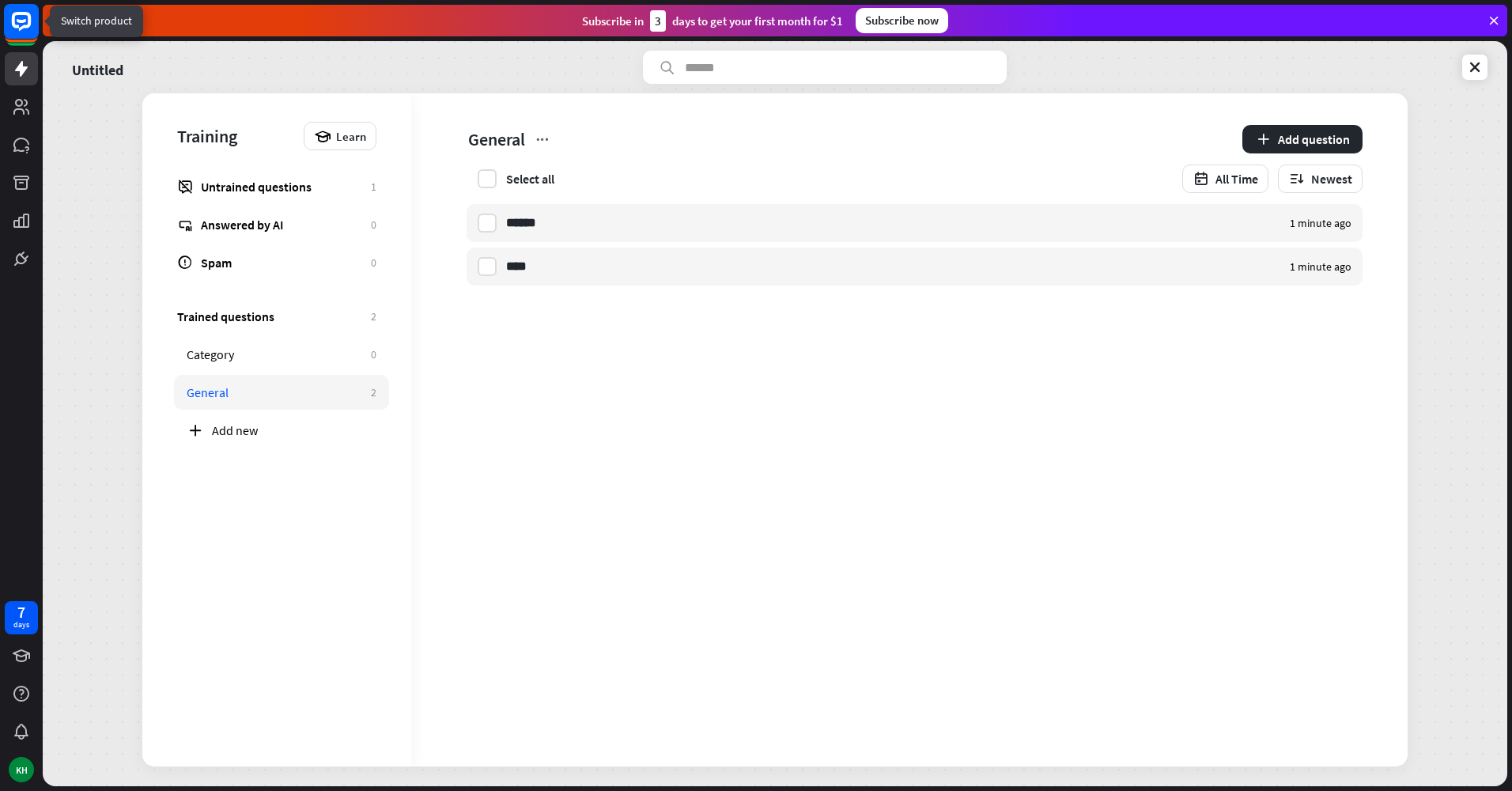
click at [28, 19] on icon at bounding box center [21, 21] width 19 height 19
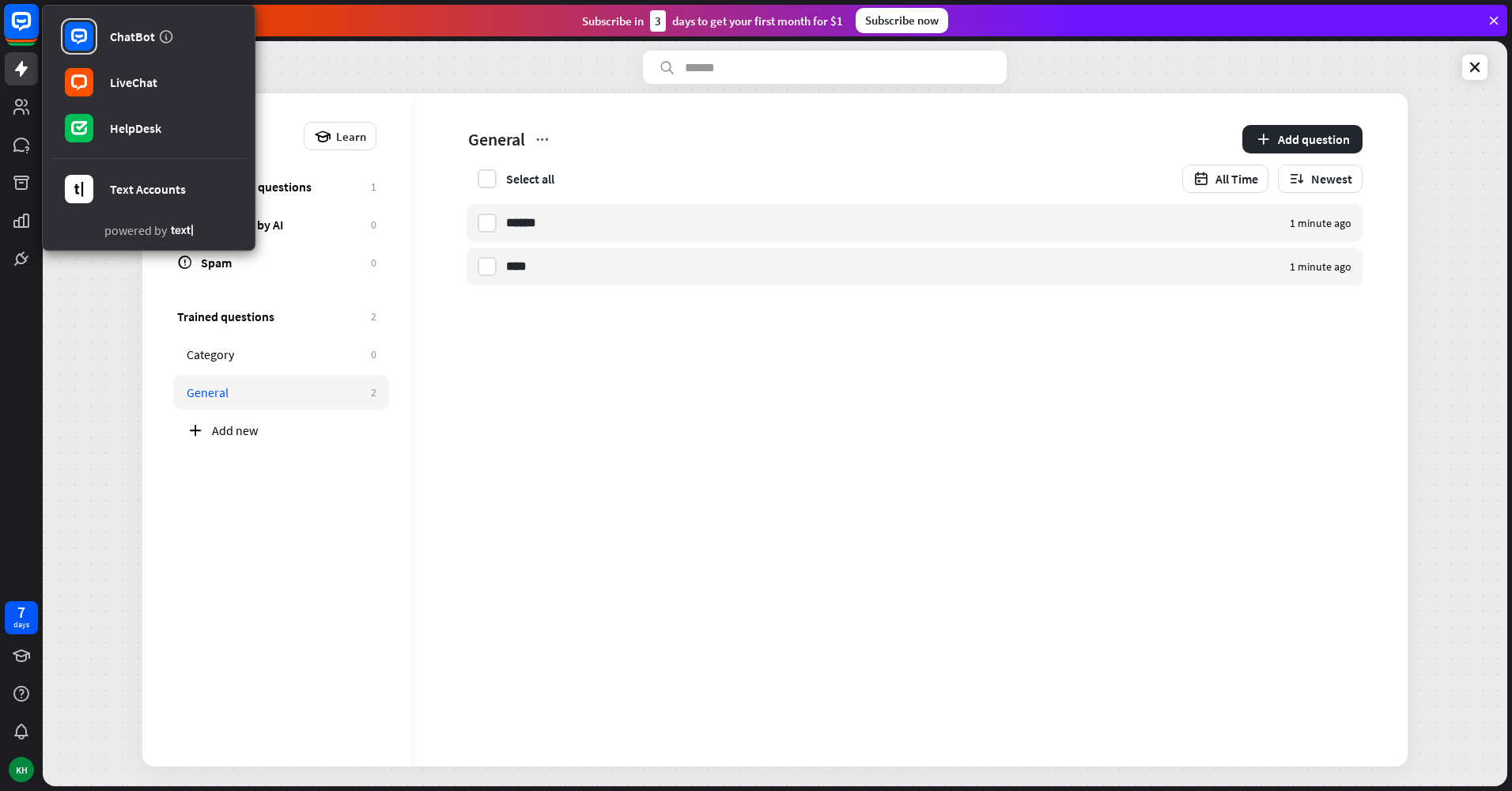
click at [28, 19] on icon at bounding box center [21, 21] width 19 height 19
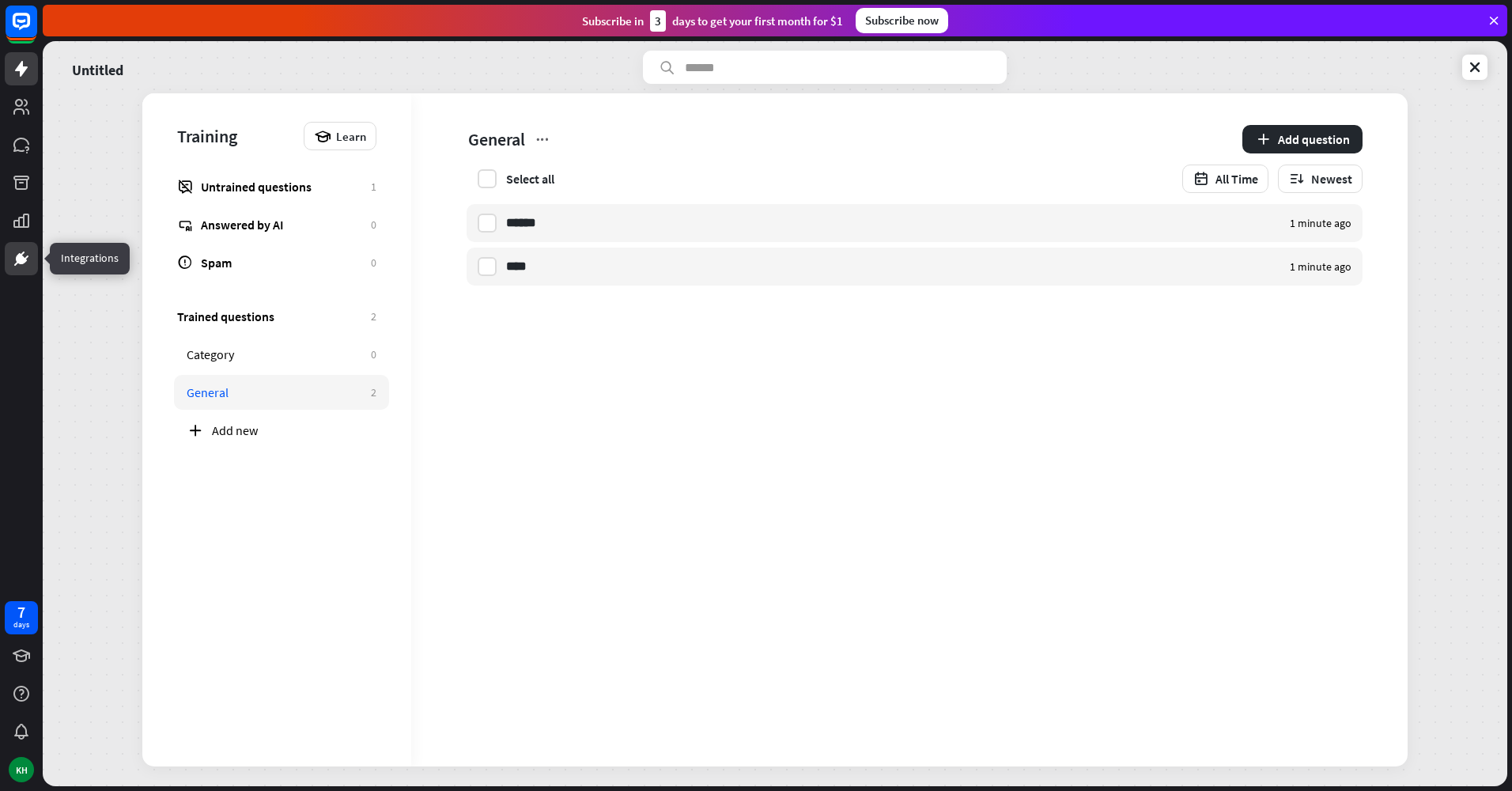
click at [20, 261] on icon at bounding box center [22, 258] width 10 height 10
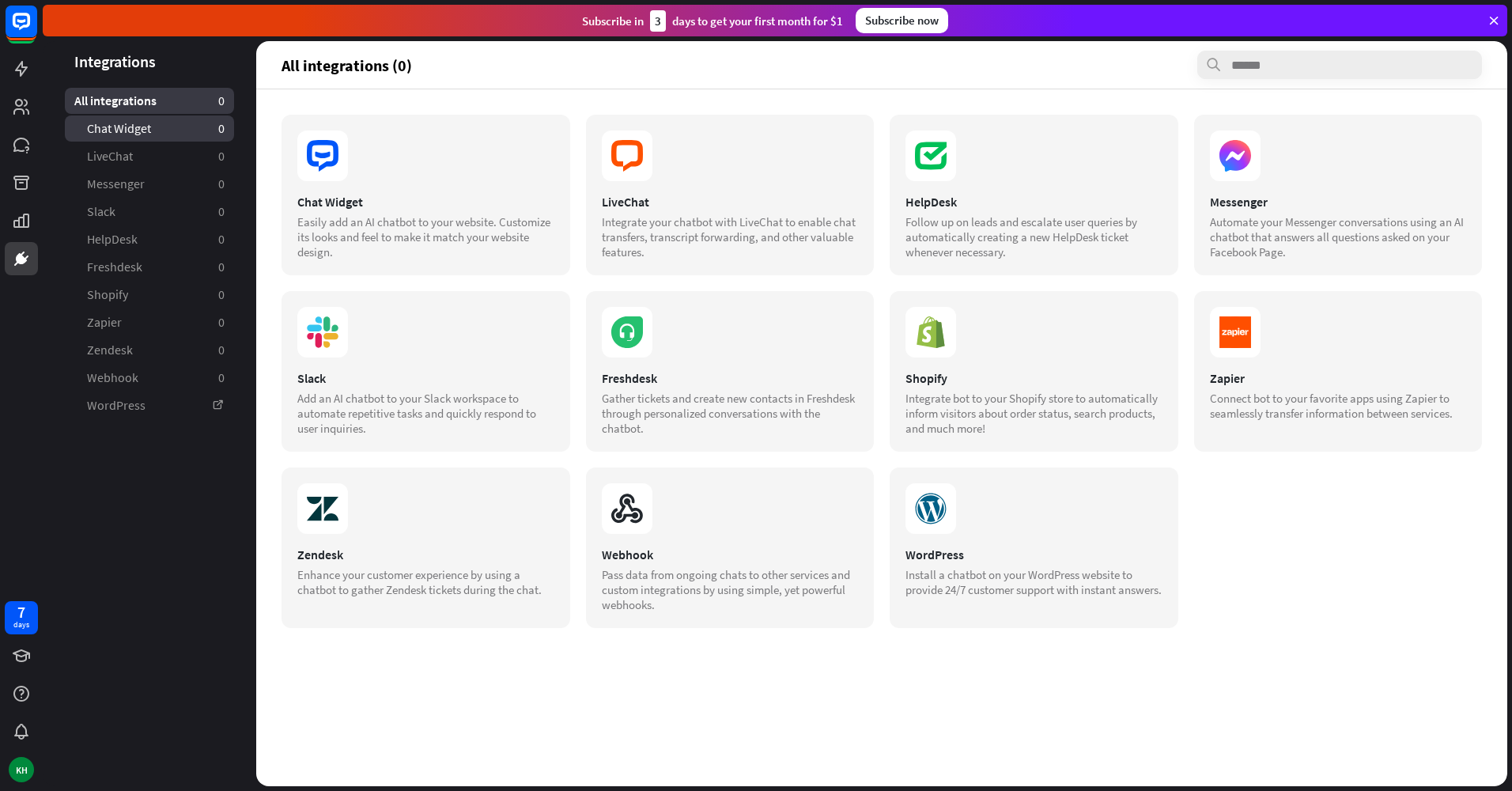
click at [192, 130] on link "Chat Widget 0" at bounding box center [149, 128] width 169 height 26
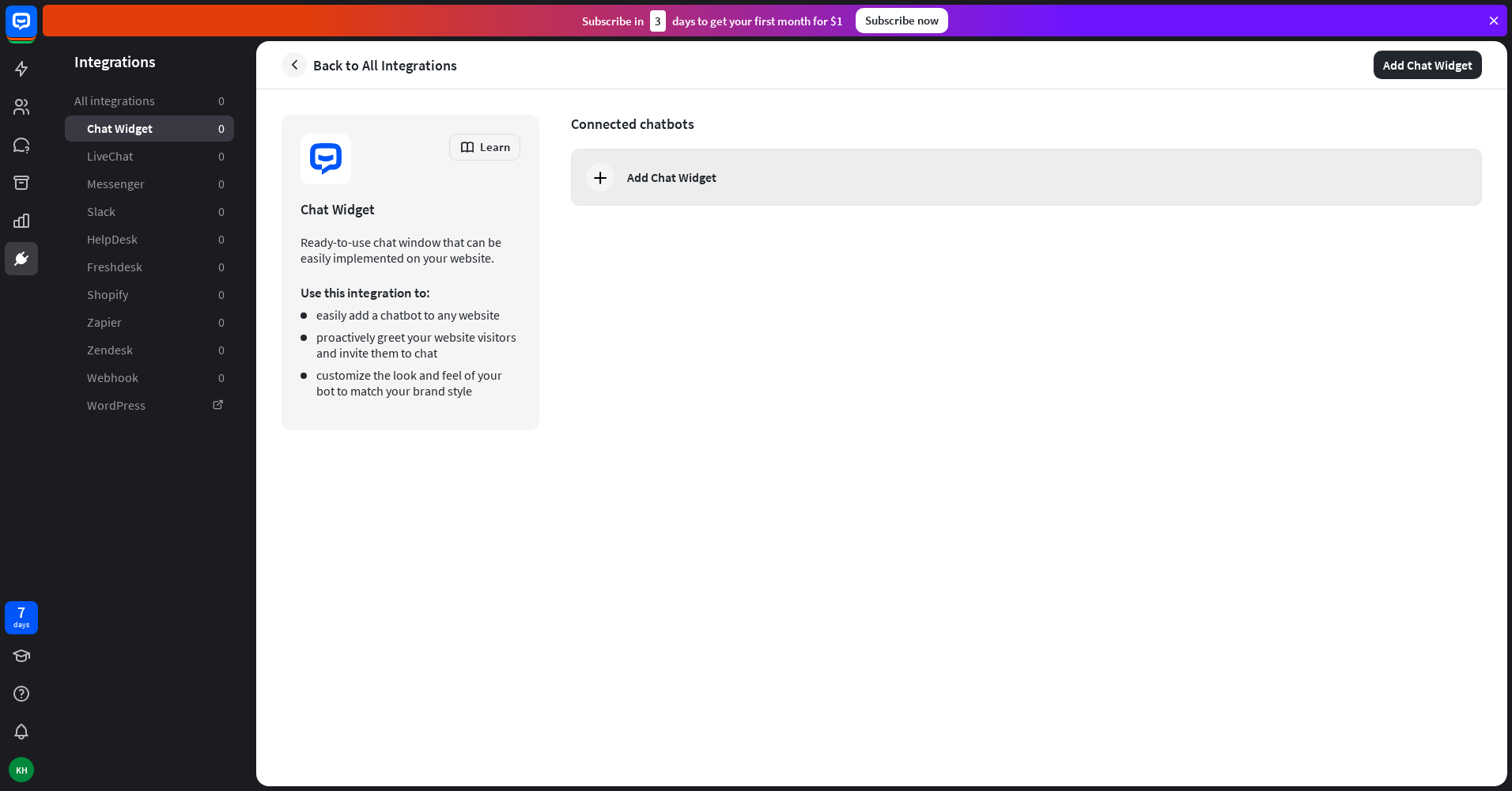
click at [600, 172] on icon at bounding box center [600, 176] width 19 height 19
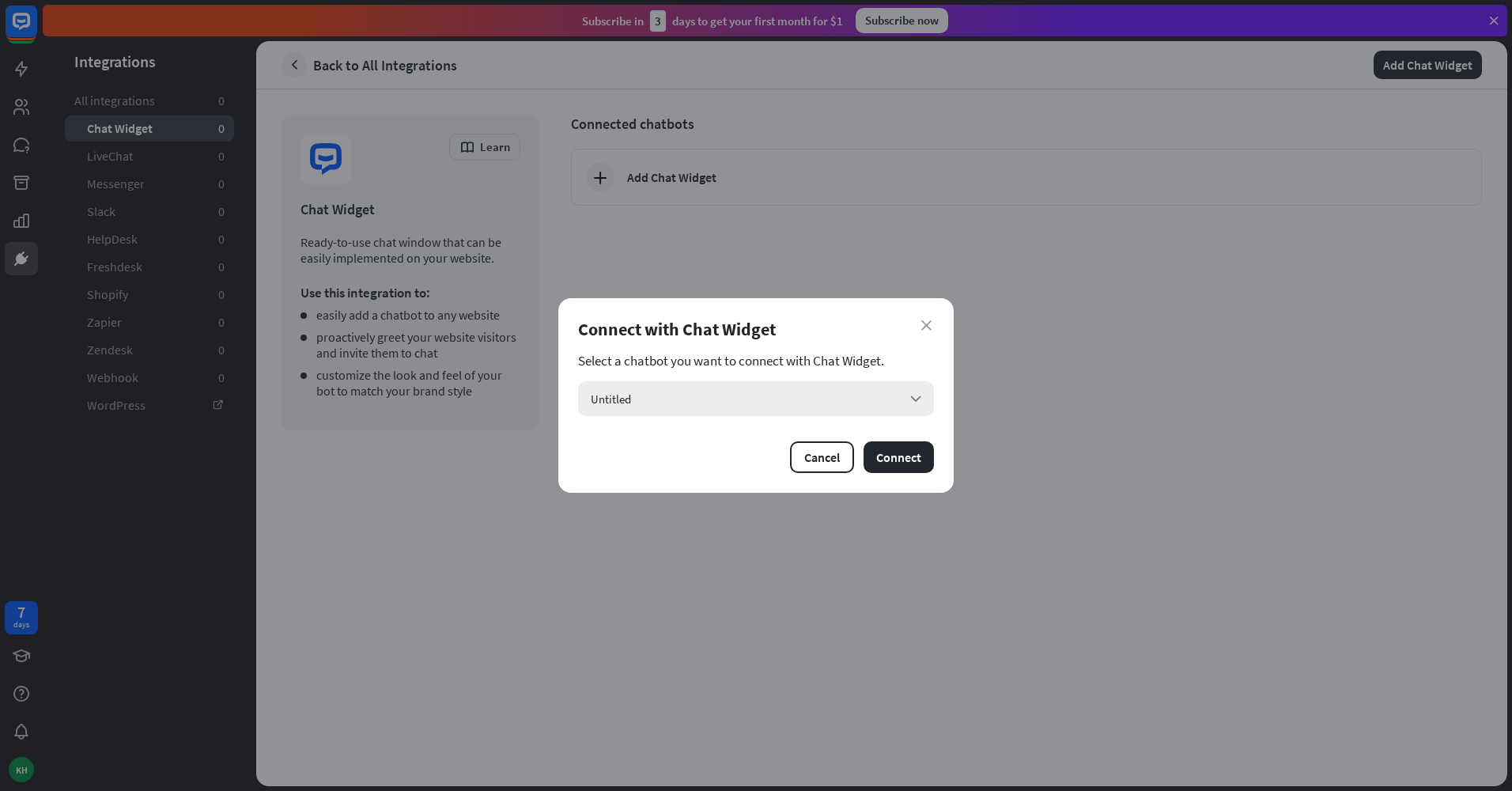
click at [846, 393] on div "Untitled arrow_down" at bounding box center [756, 399] width 356 height 35
click at [822, 452] on div "Untitled checked" at bounding box center [756, 442] width 344 height 31
click at [900, 458] on button "Connect" at bounding box center [899, 457] width 70 height 31
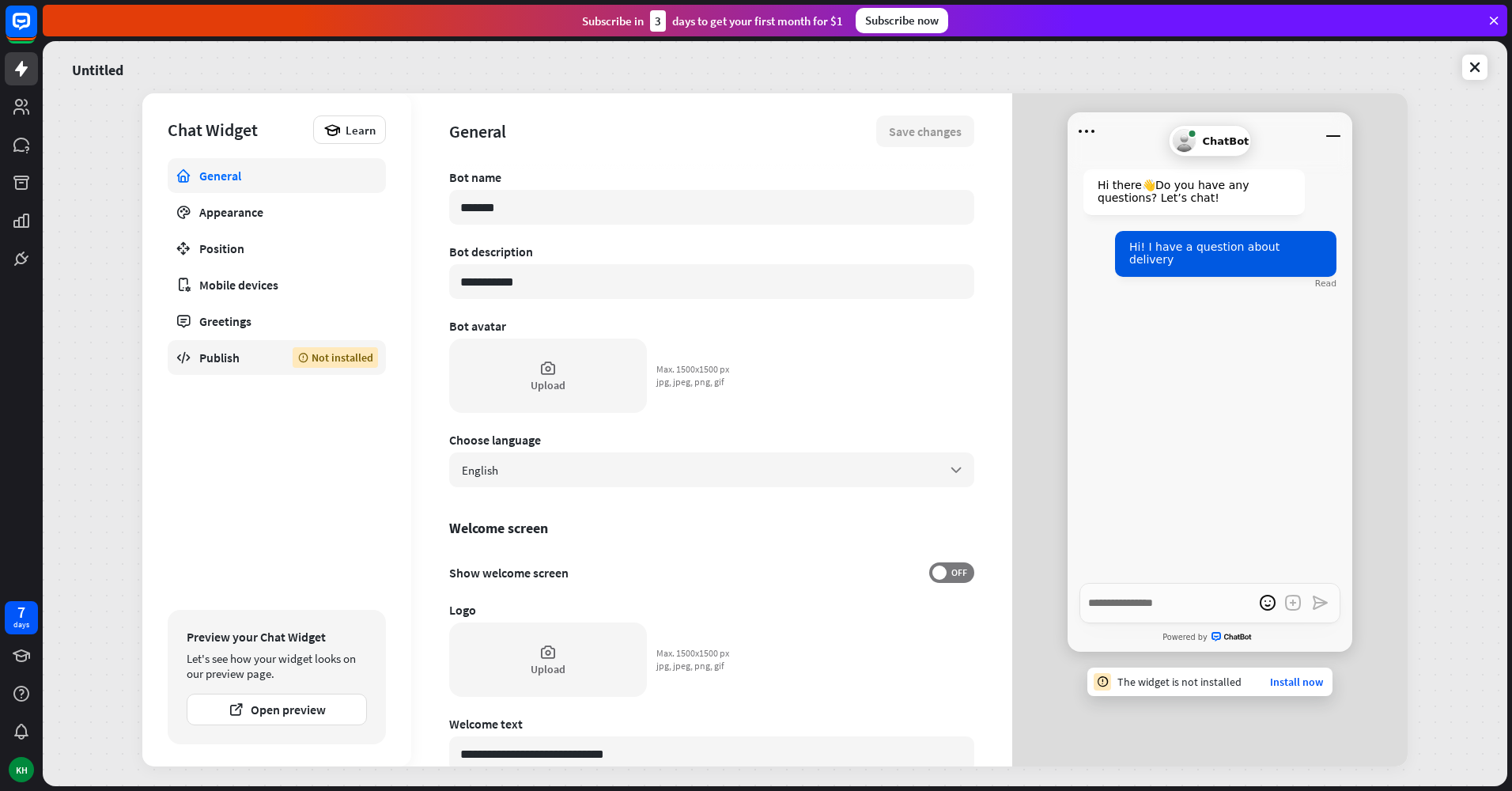
click at [230, 369] on link "Publish Not installed" at bounding box center [276, 358] width 218 height 35
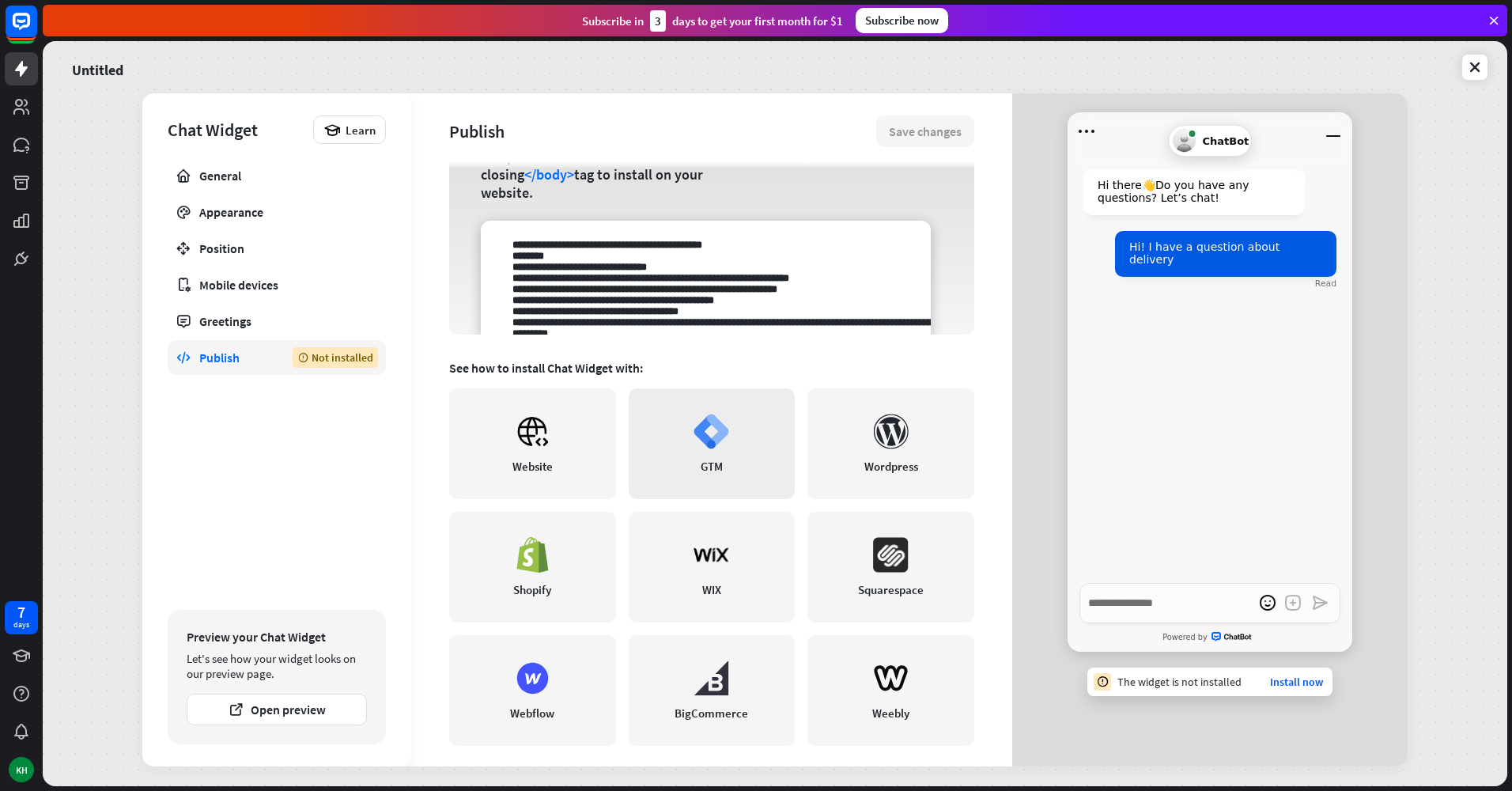
scroll to position [189, 0]
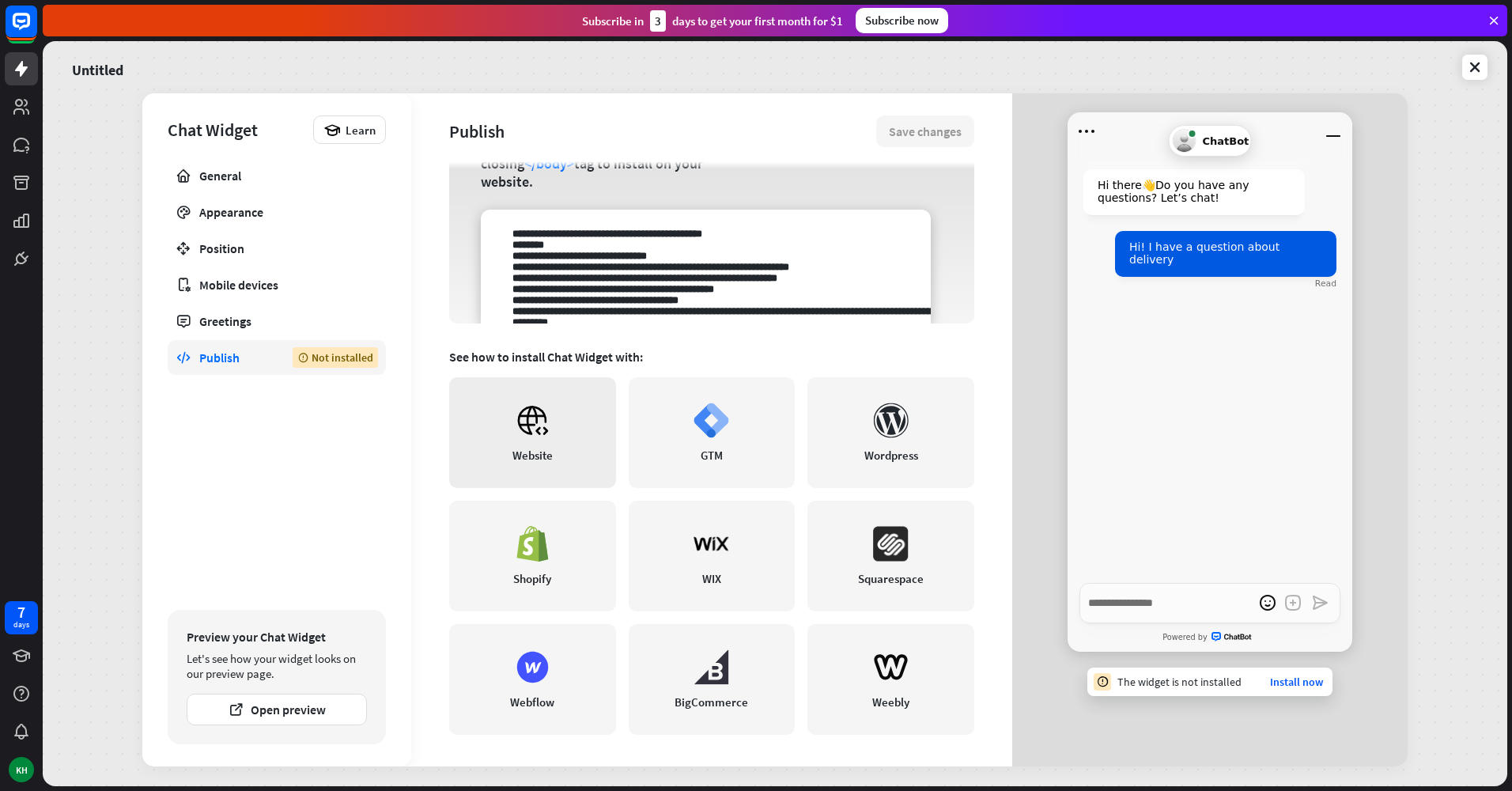
click at [559, 431] on link "Website" at bounding box center [532, 432] width 167 height 111
click at [310, 321] on div "Greetings" at bounding box center [277, 321] width 155 height 16
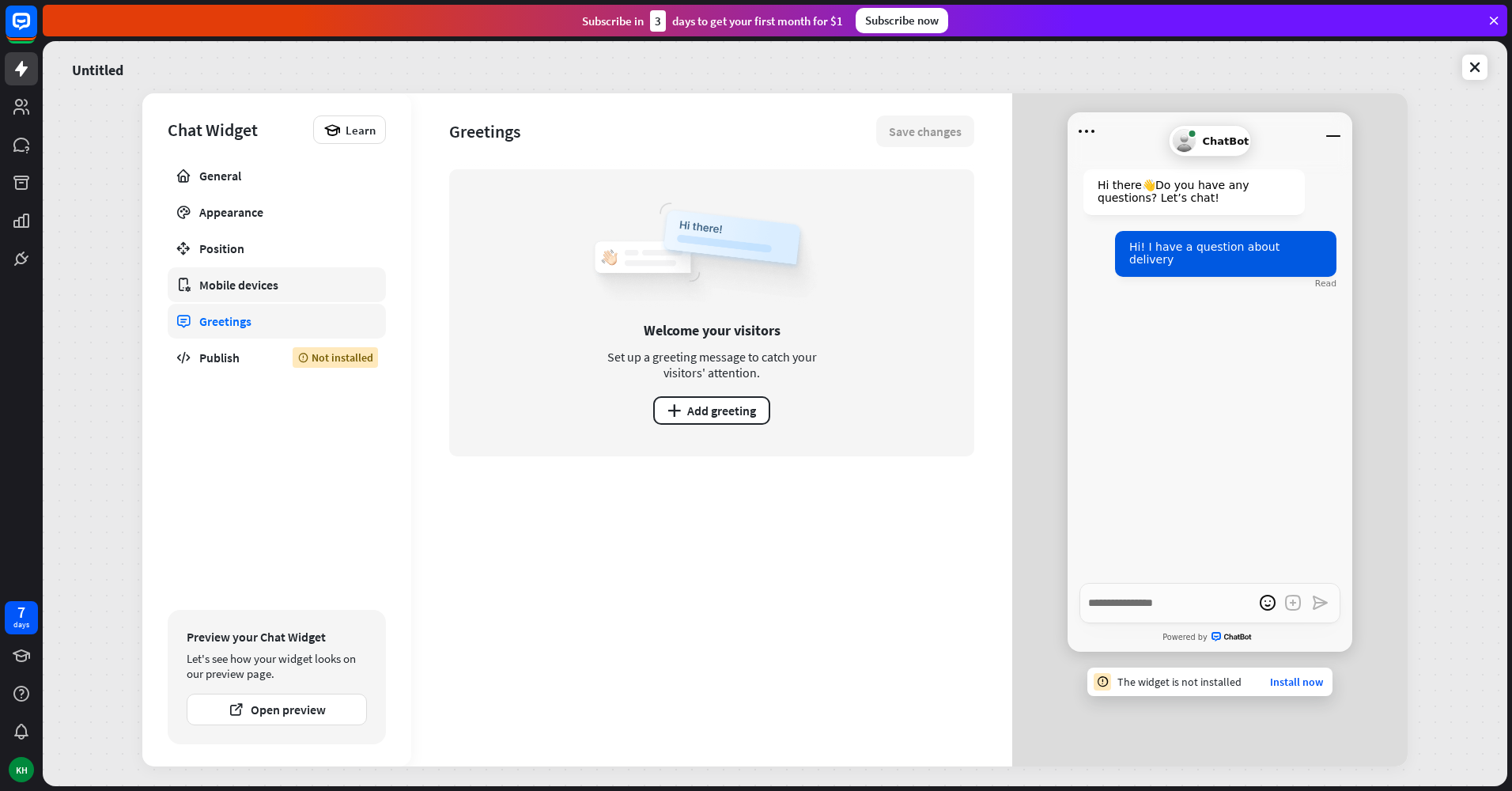
click at [321, 292] on div "Mobile devices" at bounding box center [277, 285] width 155 height 16
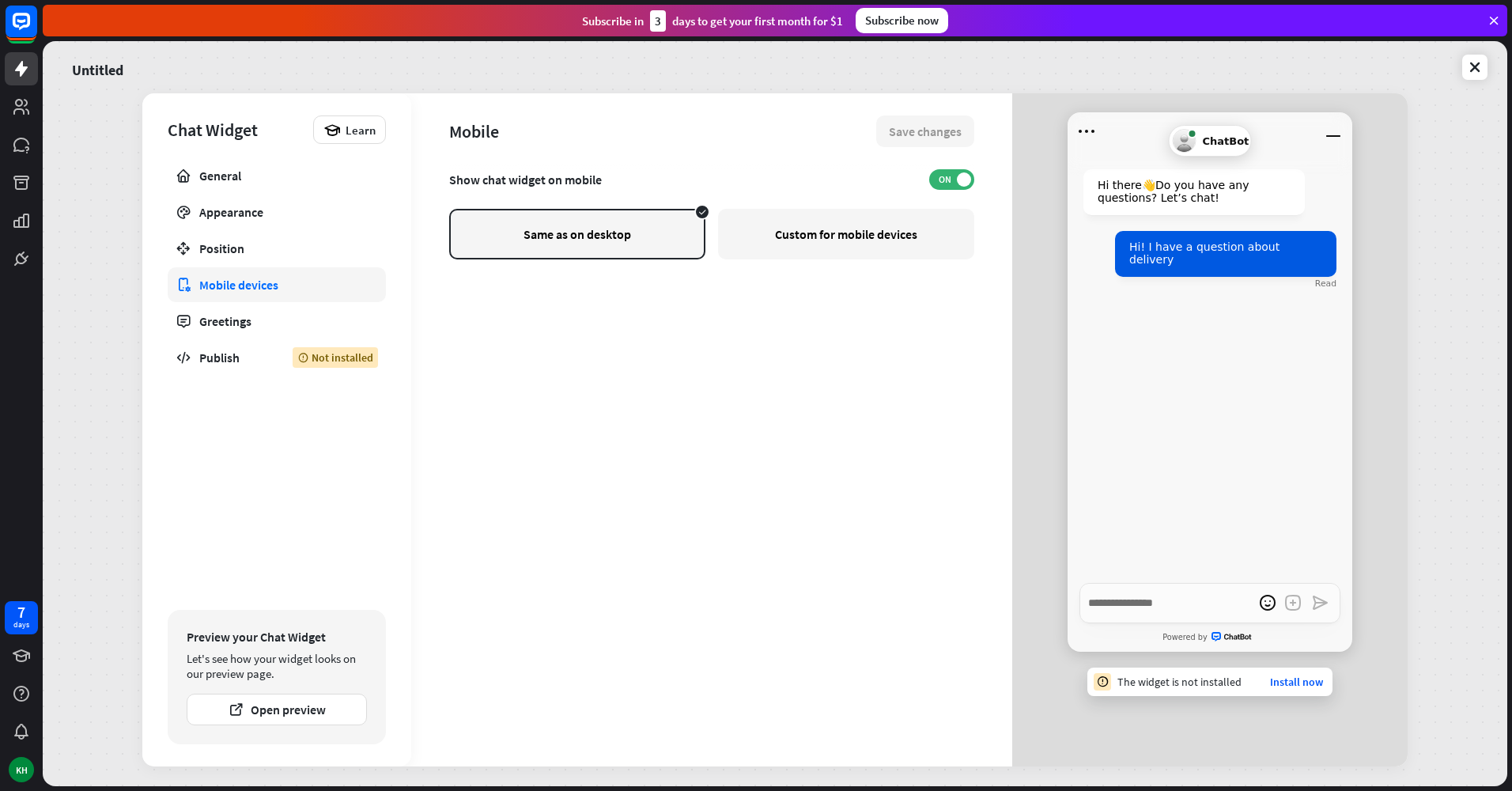
click at [321, 267] on link "Mobile devices" at bounding box center [276, 285] width 218 height 35
click at [321, 255] on div "Position" at bounding box center [277, 249] width 155 height 16
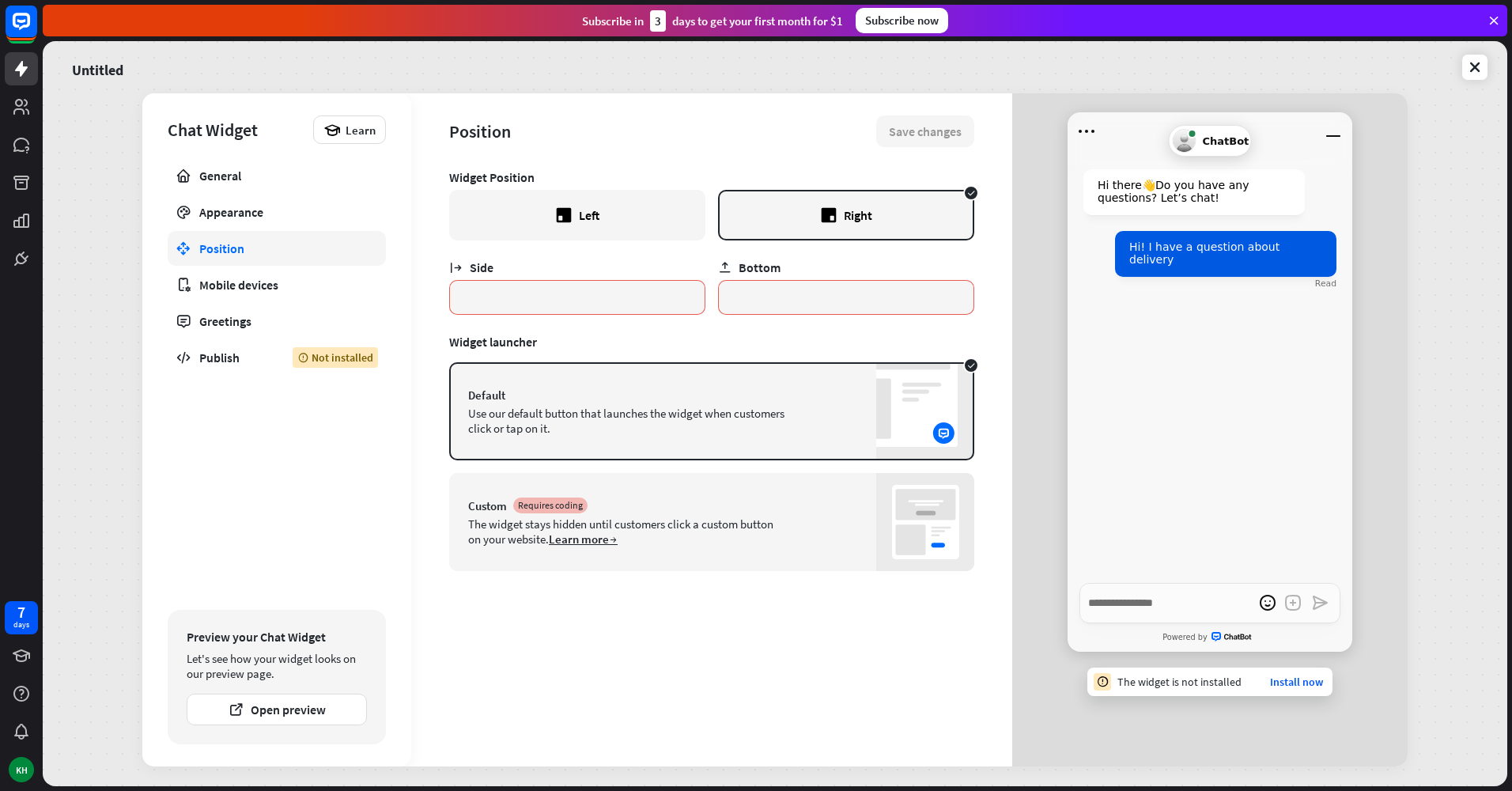
click at [670, 216] on div "Left" at bounding box center [577, 215] width 256 height 51
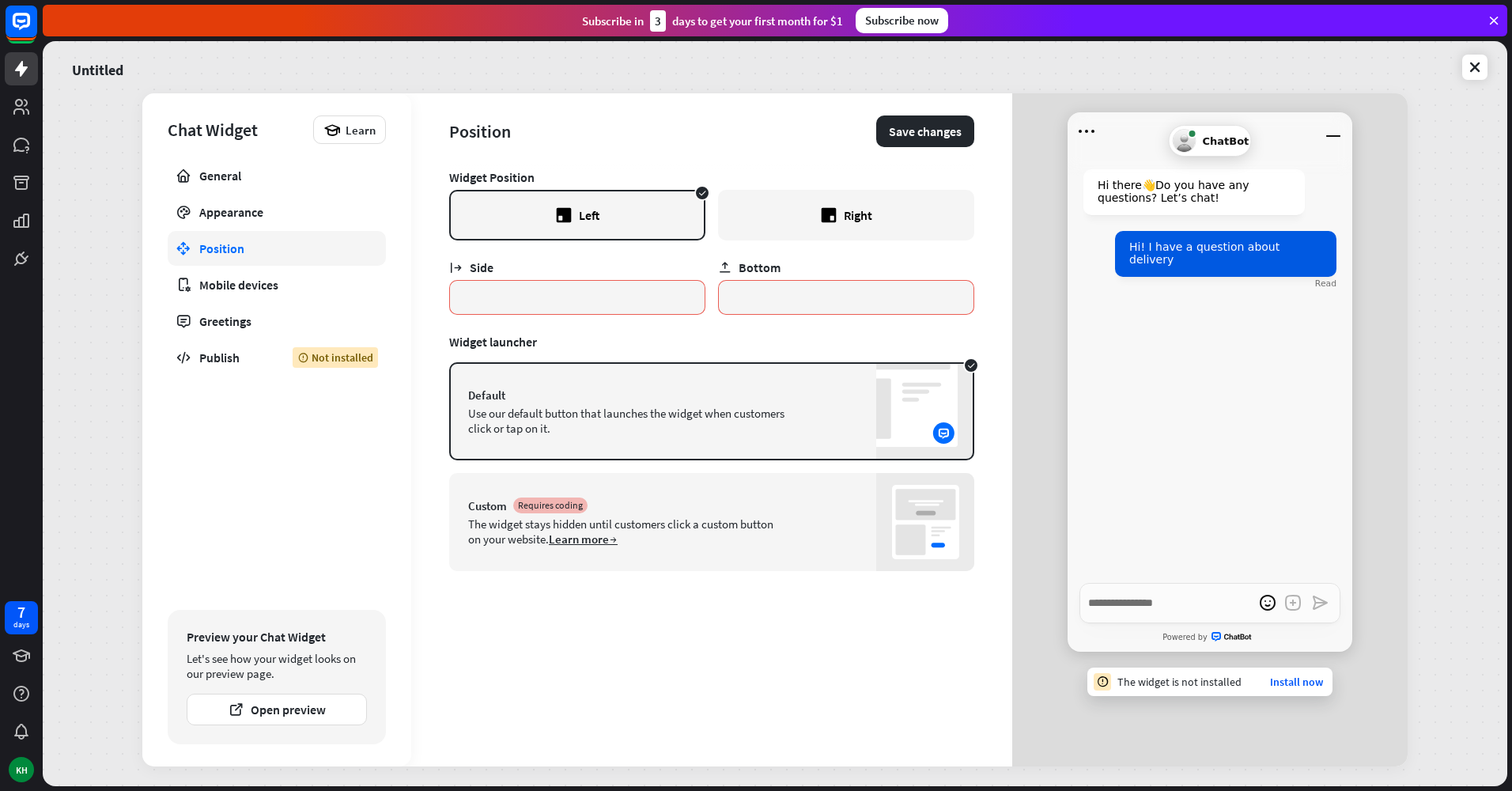
click at [771, 215] on div "Right" at bounding box center [847, 215] width 256 height 51
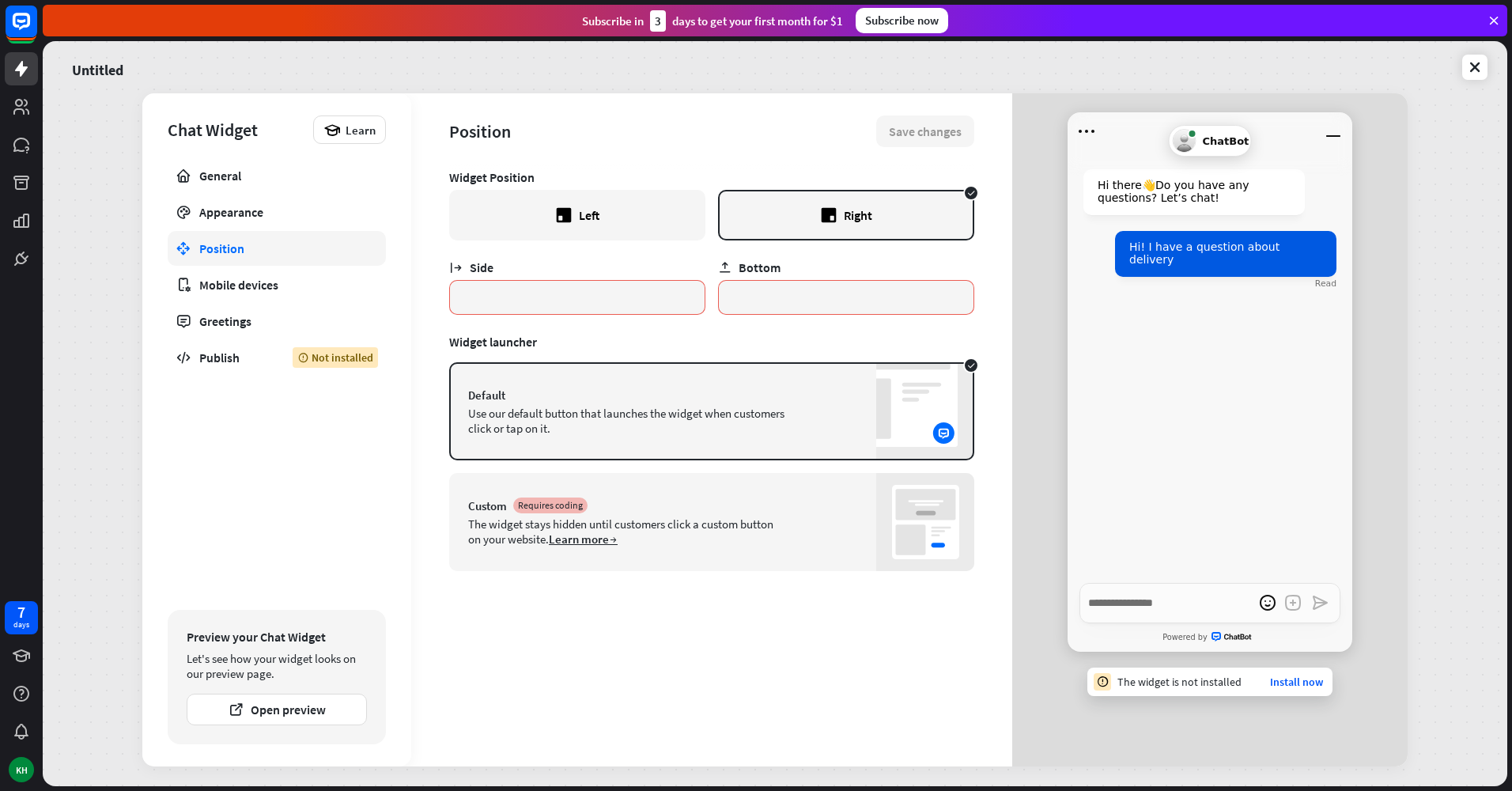
click at [648, 216] on div "Left" at bounding box center [577, 215] width 256 height 51
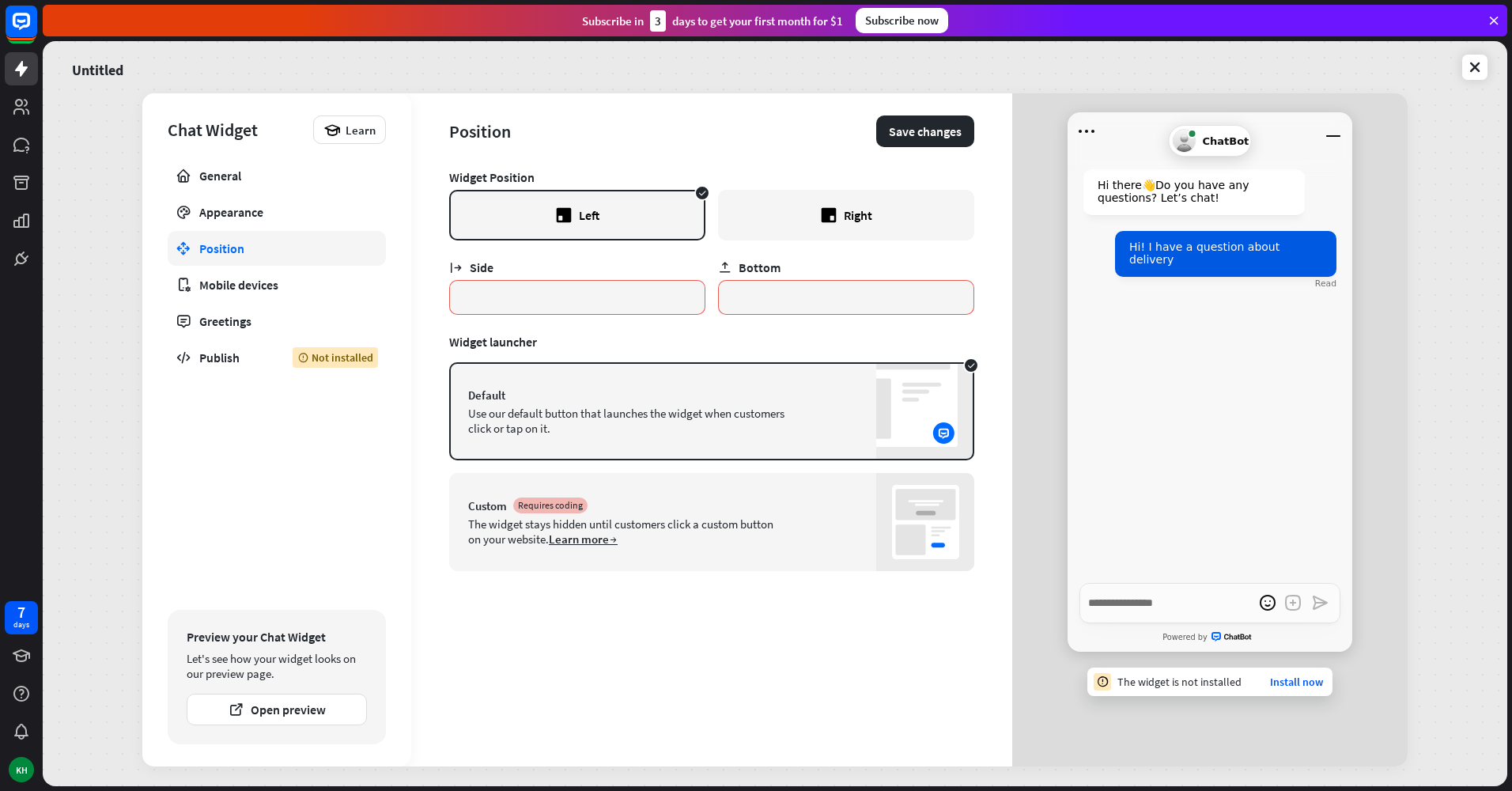
click at [822, 211] on icon at bounding box center [829, 215] width 15 height 15
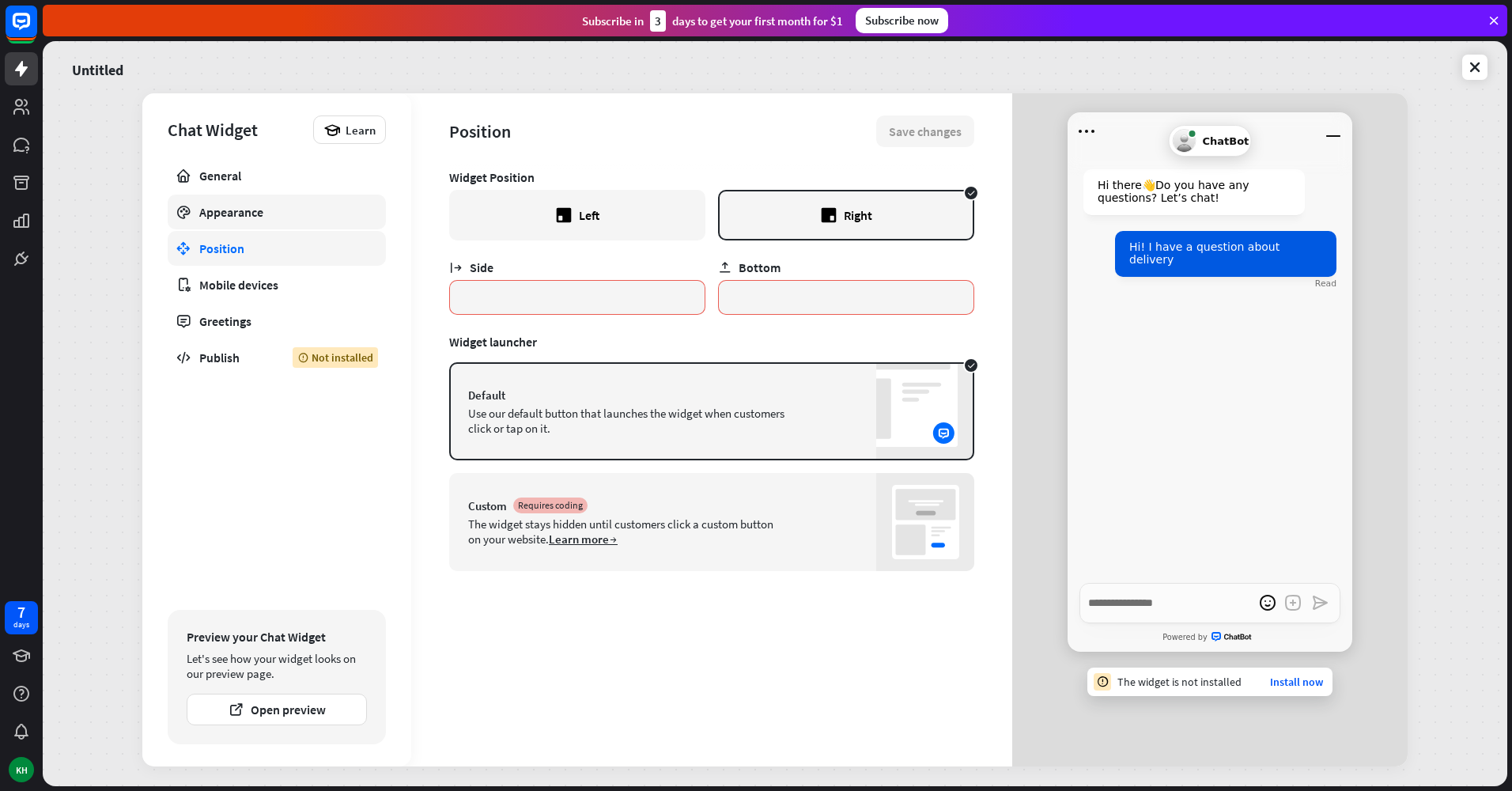
click at [289, 205] on div "Appearance" at bounding box center [277, 212] width 155 height 16
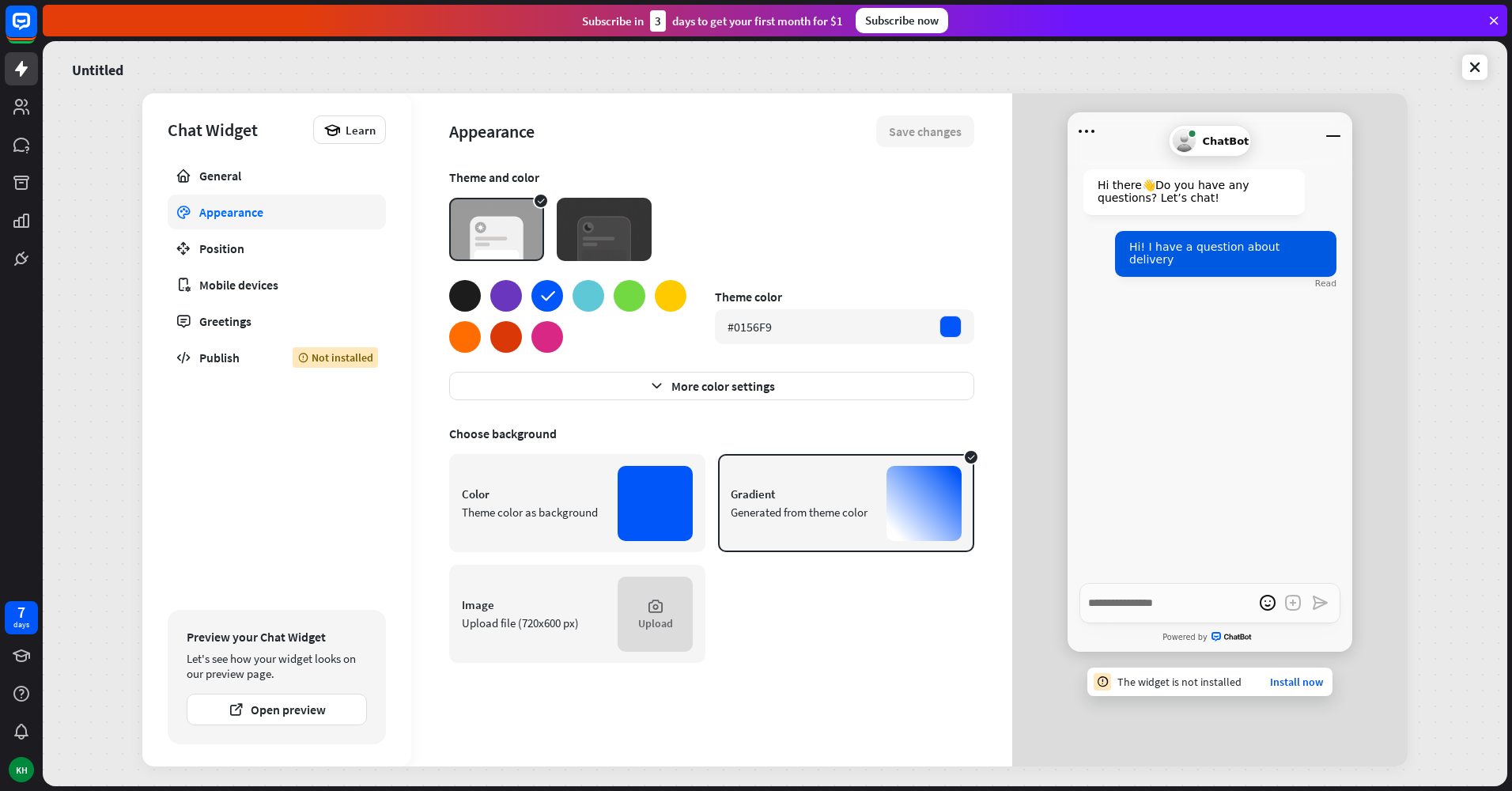
click at [588, 246] on img at bounding box center [604, 229] width 95 height 64
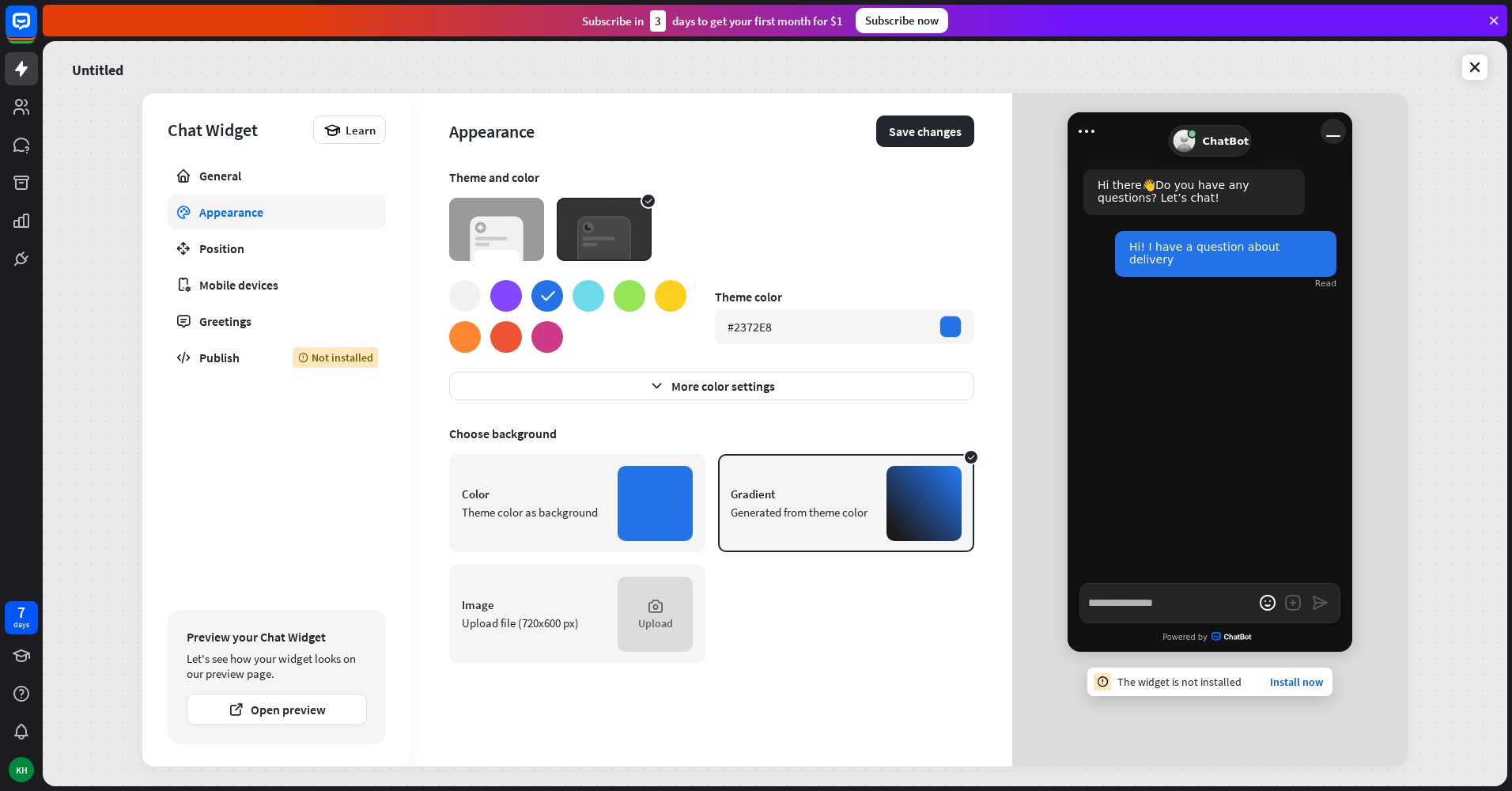
click at [1338, 121] on icon "Minimize window" at bounding box center [1334, 131] width 25 height 25
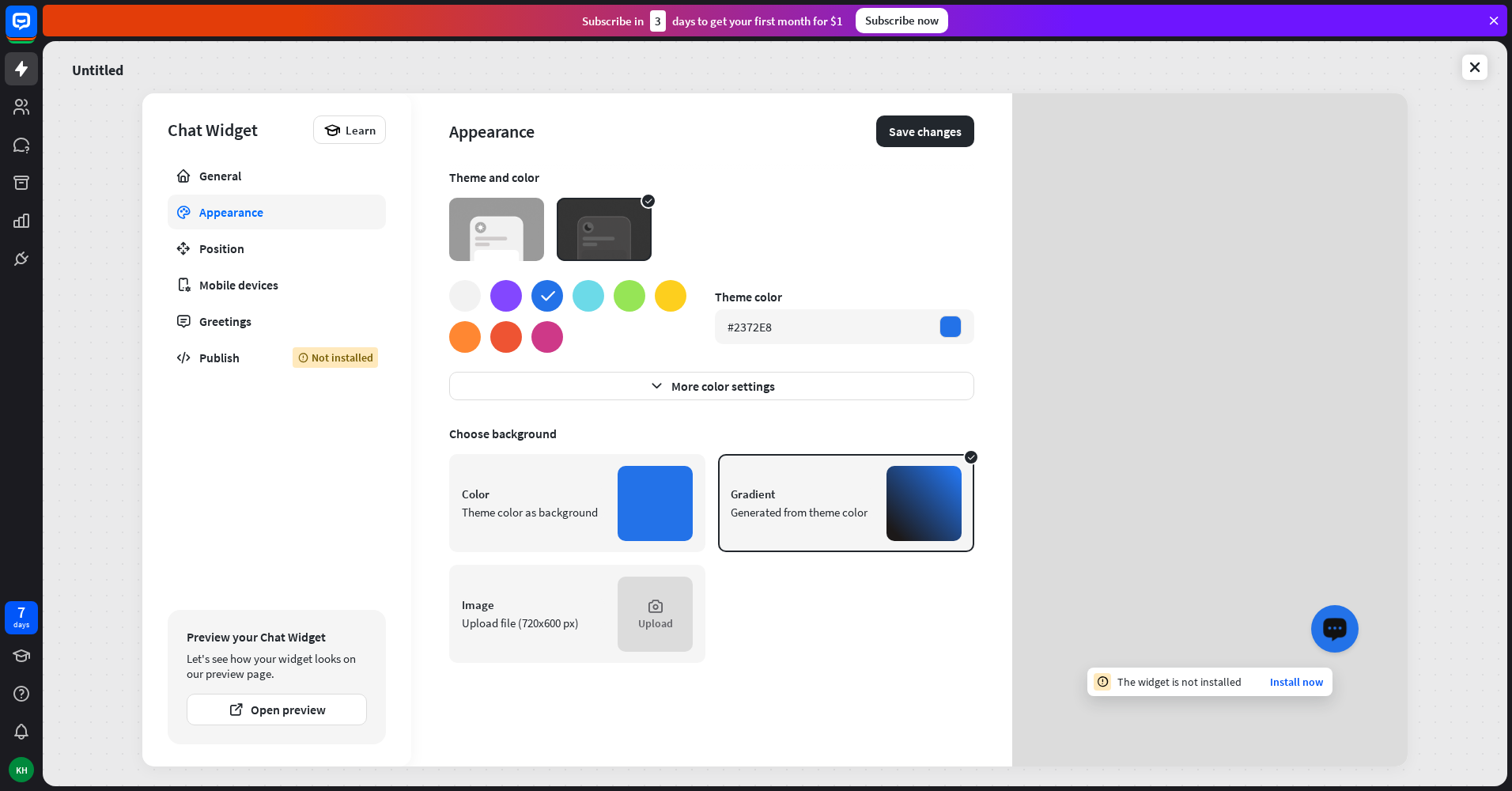
click at [1336, 625] on icon "Launch OpenWidget widget" at bounding box center [1334, 628] width 15 height 11
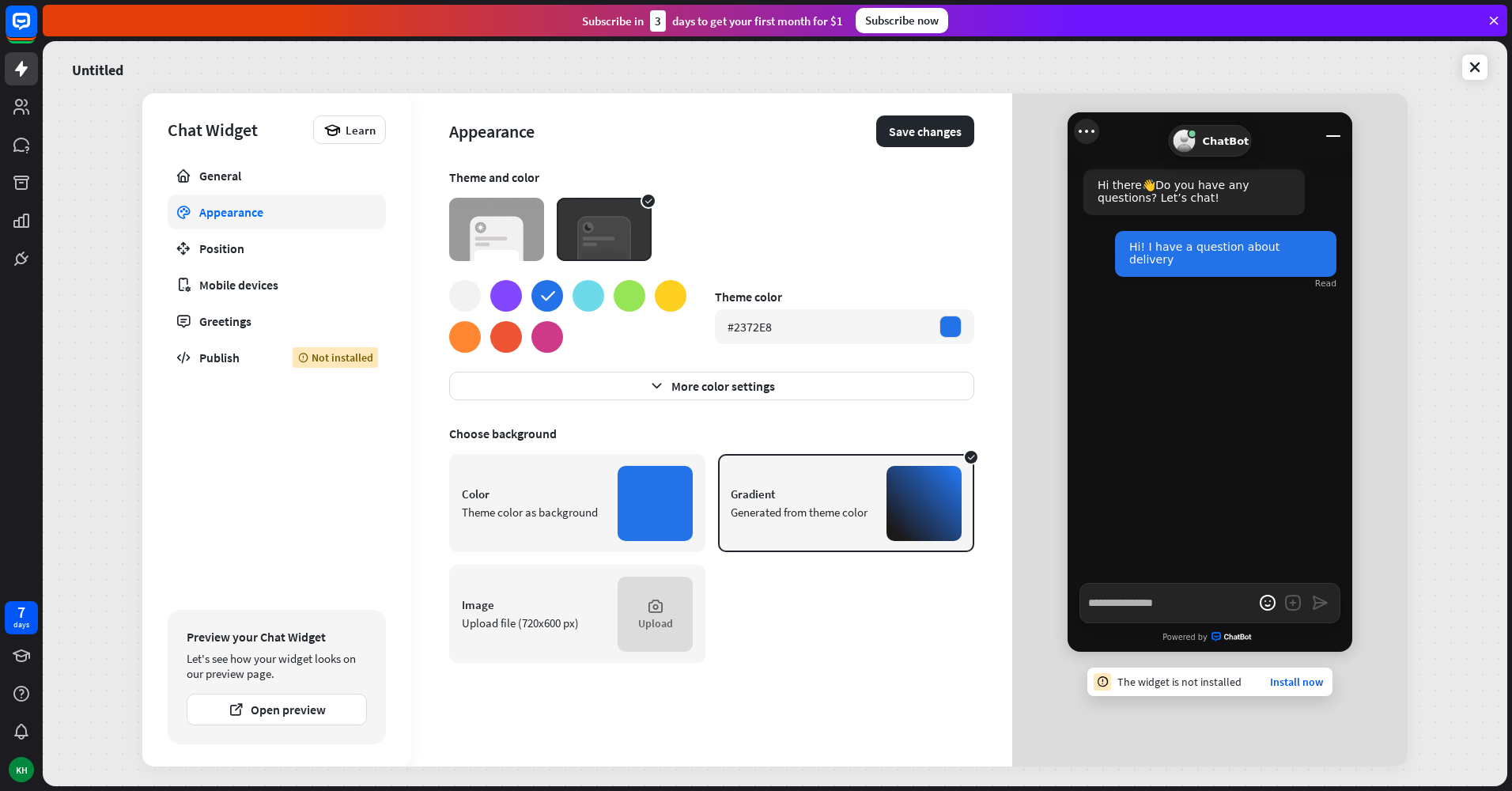
click at [1086, 129] on icon "Open menu" at bounding box center [1086, 131] width 25 height 25
click at [1191, 209] on div "Sounds Mute" at bounding box center [1188, 209] width 35 height 19
click at [1190, 203] on div "Sounds Unmute" at bounding box center [1188, 209] width 35 height 19
click at [1214, 444] on div "Hi there 👋 Do you have any questions? Let’s chat! Hi! I have a question about d…" at bounding box center [1210, 367] width 285 height 433
click at [1143, 610] on textarea "Write a message…" at bounding box center [1210, 603] width 261 height 40
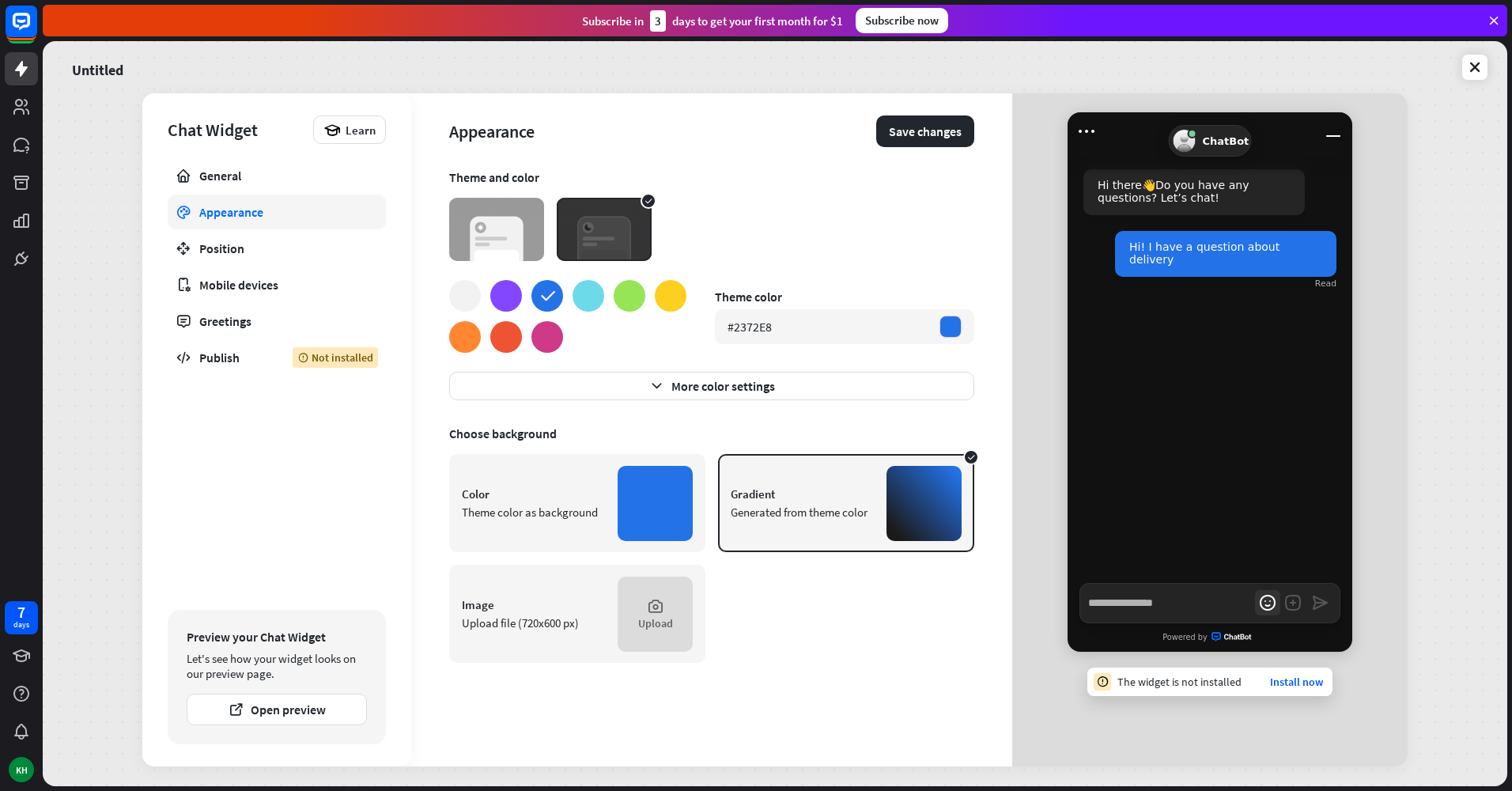
click at [1259, 600] on icon "open emoji picker" at bounding box center [1268, 603] width 25 height 25
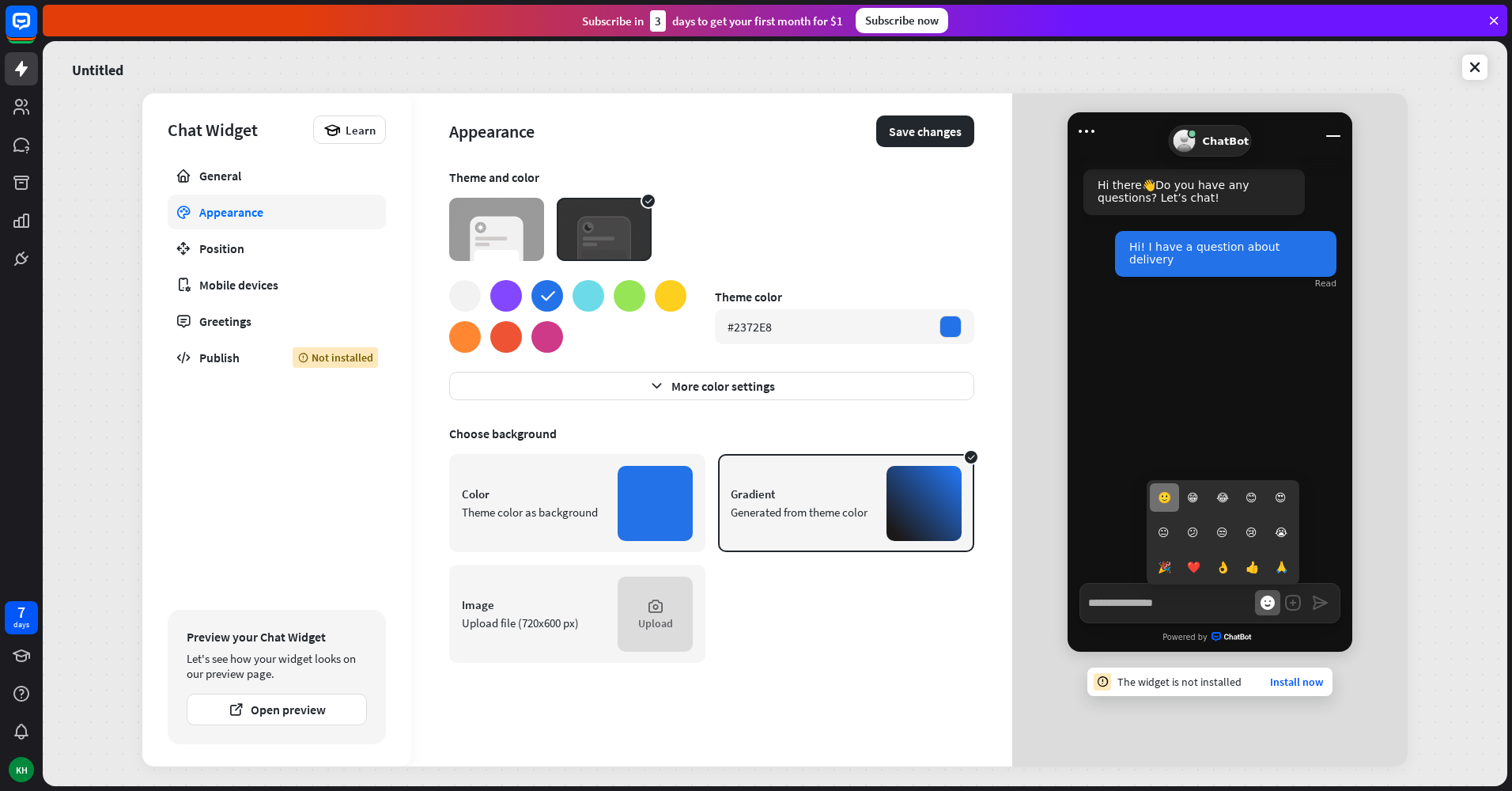
click at [1164, 491] on li "🙂" at bounding box center [1165, 497] width 29 height 28
type textarea "*"
type textarea "**"
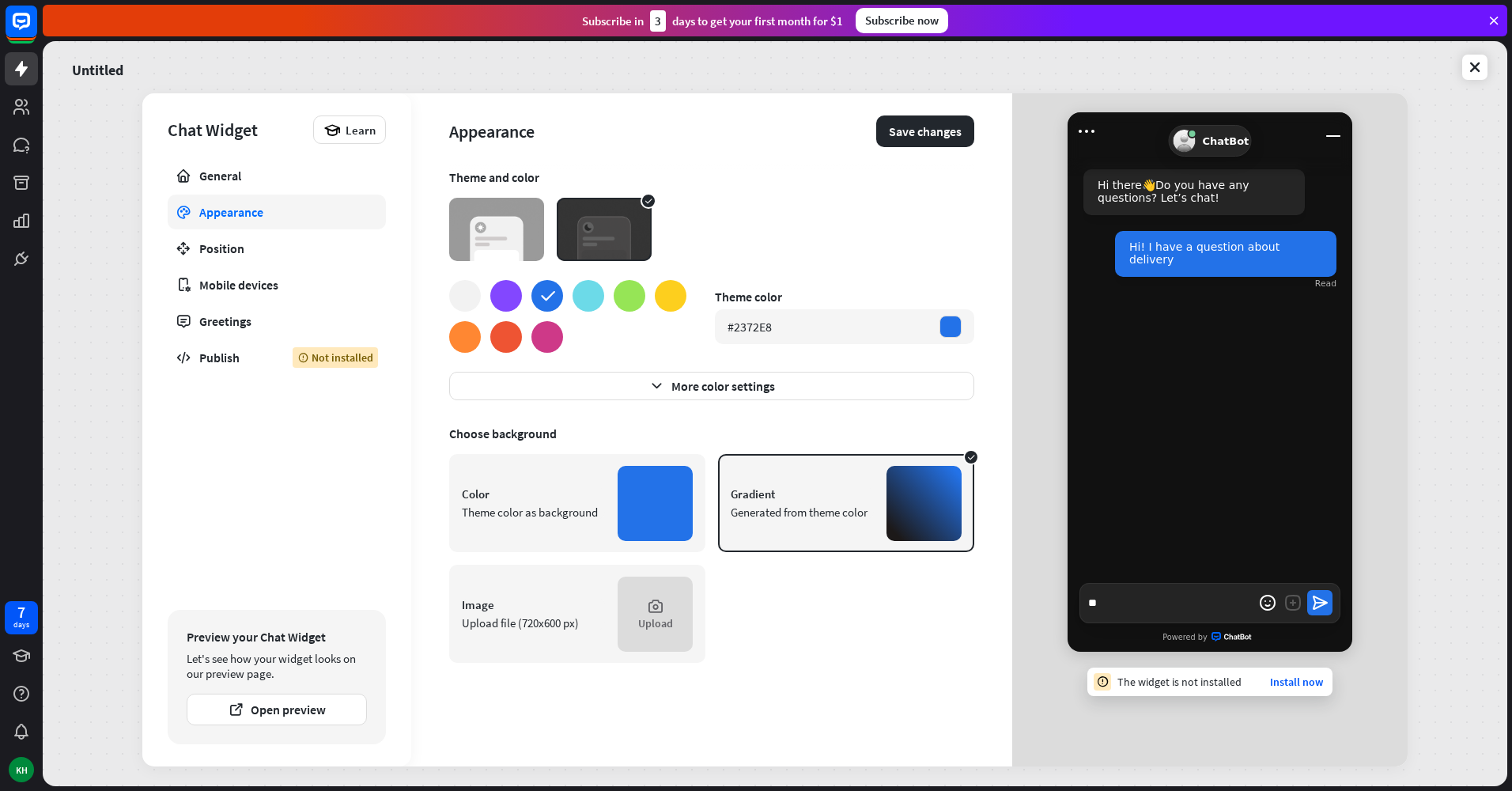
click at [1331, 604] on icon "Send a message" at bounding box center [1320, 603] width 25 height 25
type textarea "*"
click at [1275, 604] on icon "open emoji picker" at bounding box center [1267, 603] width 15 height 15
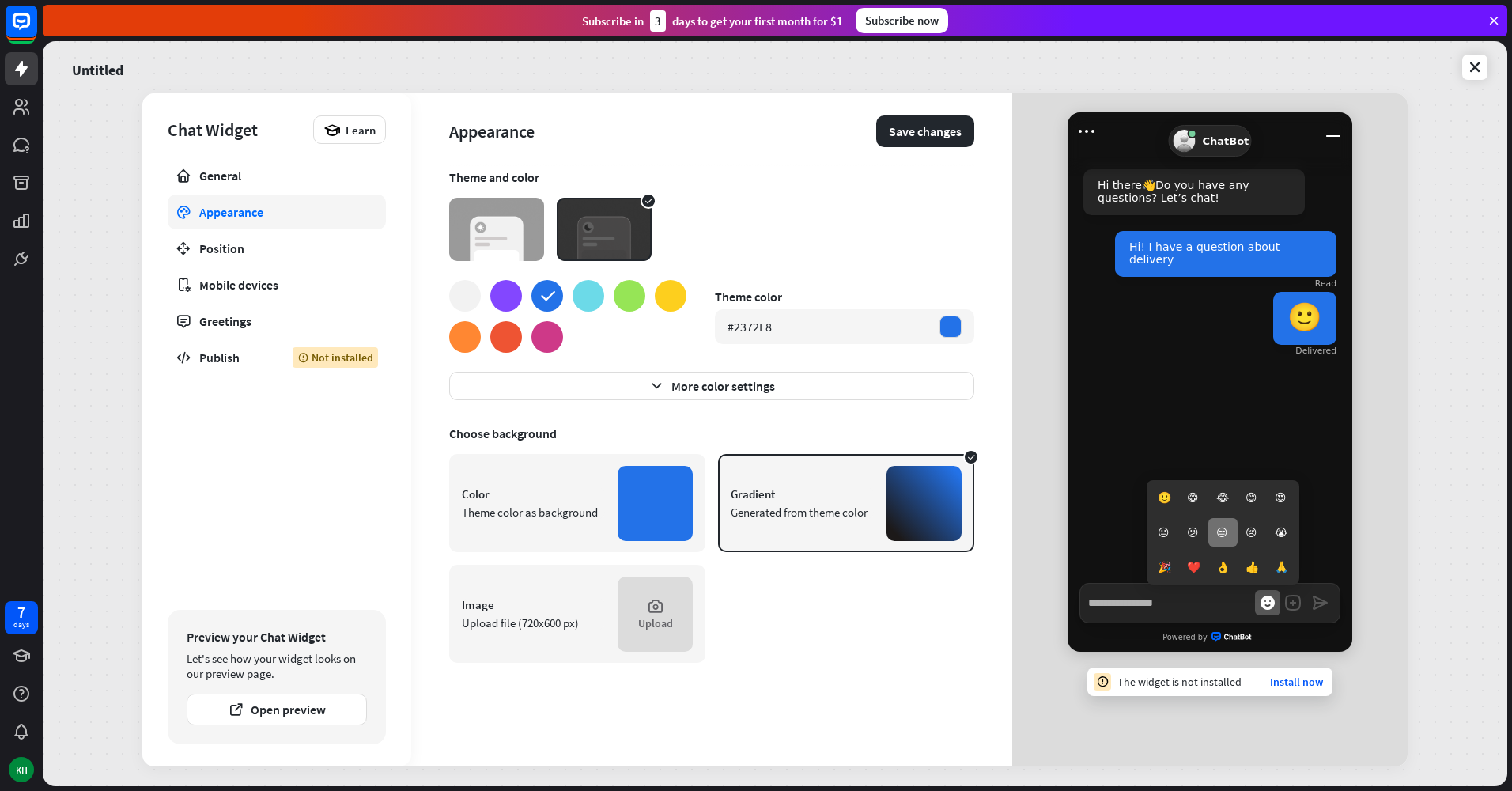
click at [1225, 530] on li "😒" at bounding box center [1223, 532] width 29 height 28
type textarea "*"
type textarea "**"
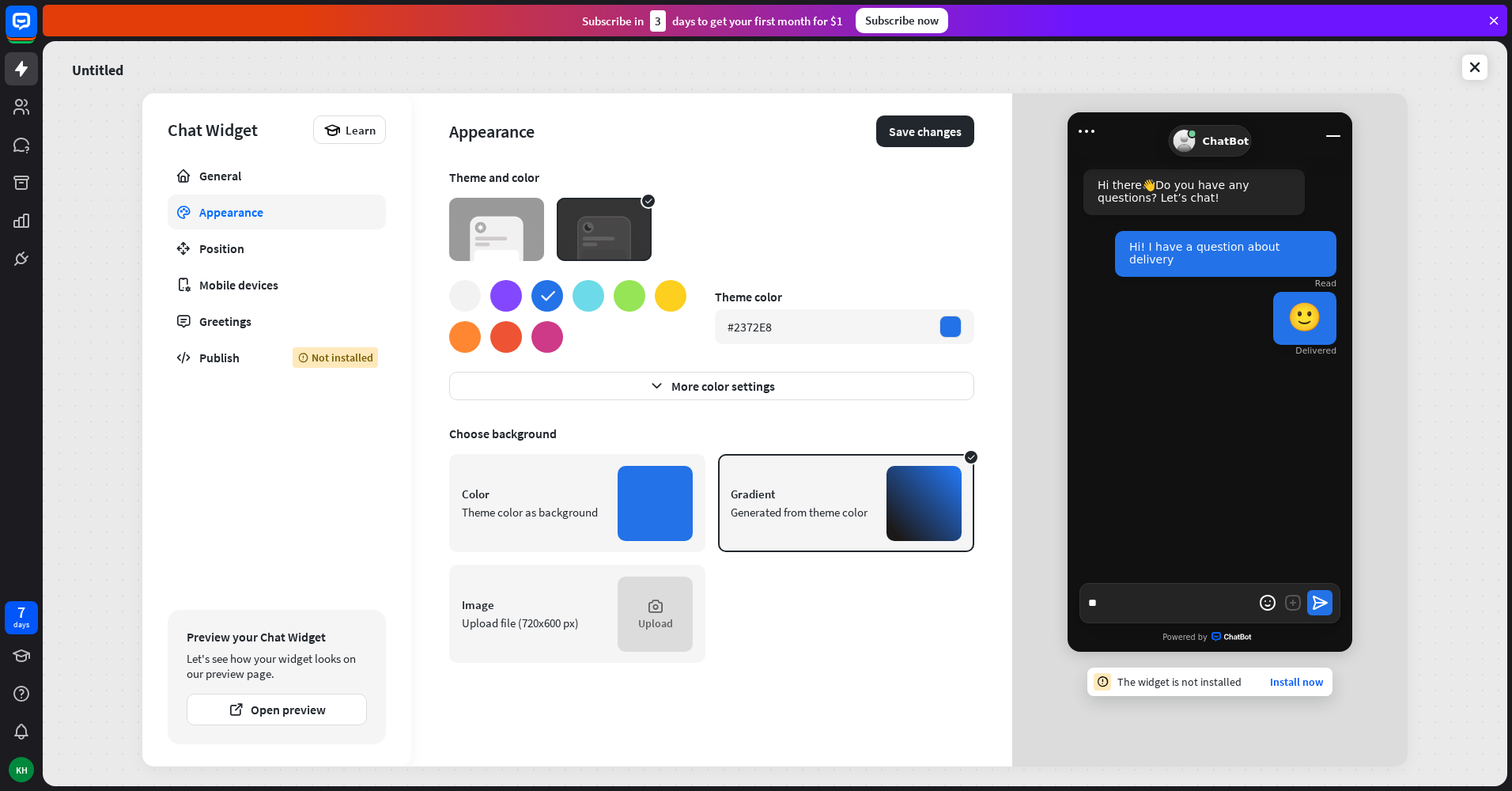
click at [1325, 604] on icon "Send a message" at bounding box center [1320, 603] width 15 height 15
type textarea "*"
click at [1124, 254] on div at bounding box center [1115, 254] width 20 height 20
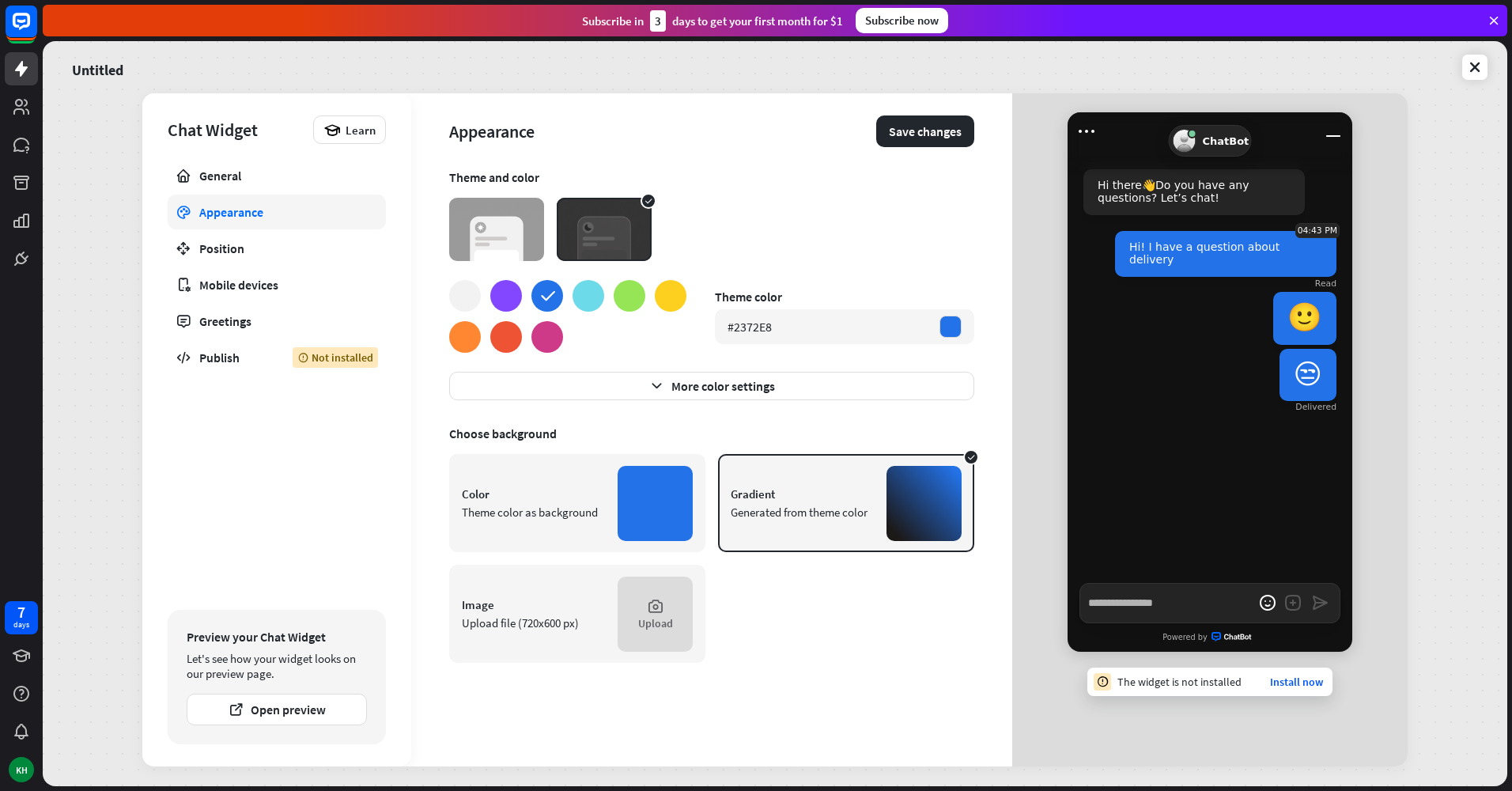
click at [1124, 254] on div at bounding box center [1115, 254] width 20 height 20
click at [756, 227] on section "Theme and color" at bounding box center [711, 215] width 526 height 92
click at [1092, 130] on icon "Open menu" at bounding box center [1086, 131] width 25 height 25
drag, startPoint x: 881, startPoint y: 181, endPoint x: 877, endPoint y: 192, distance: 11.7
click at [880, 184] on div "Theme and color" at bounding box center [711, 177] width 526 height 16
